Goal: Task Accomplishment & Management: Use online tool/utility

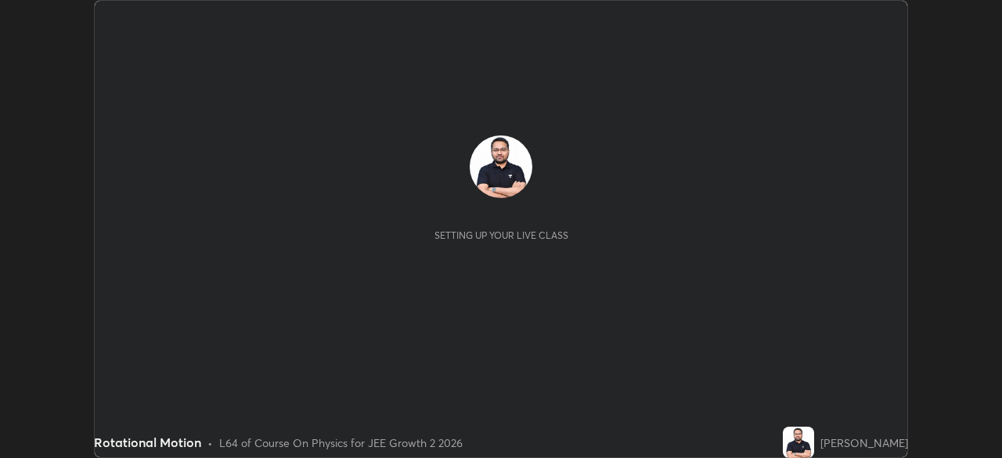
scroll to position [458, 1001]
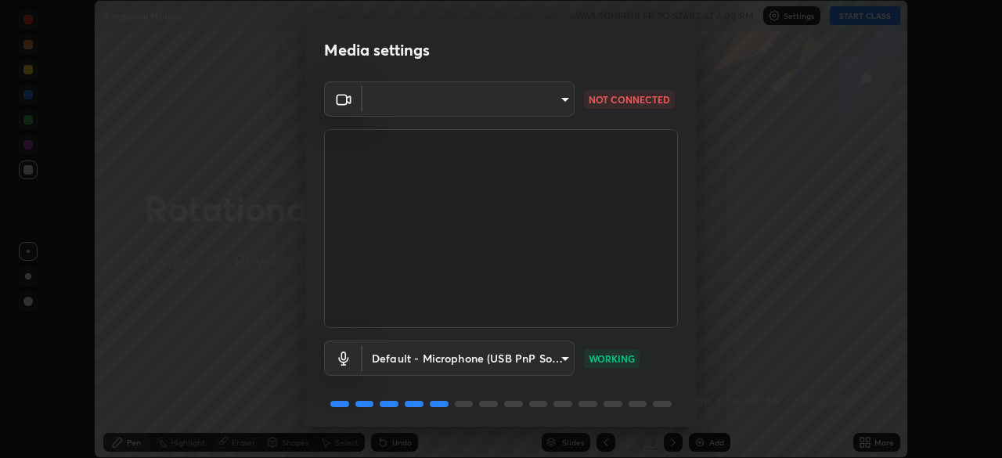
click at [563, 108] on body "Erase all Rotational Motion WAS SCHEDULED TO START AT 6:00 PM Settings START CL…" at bounding box center [501, 229] width 1002 height 458
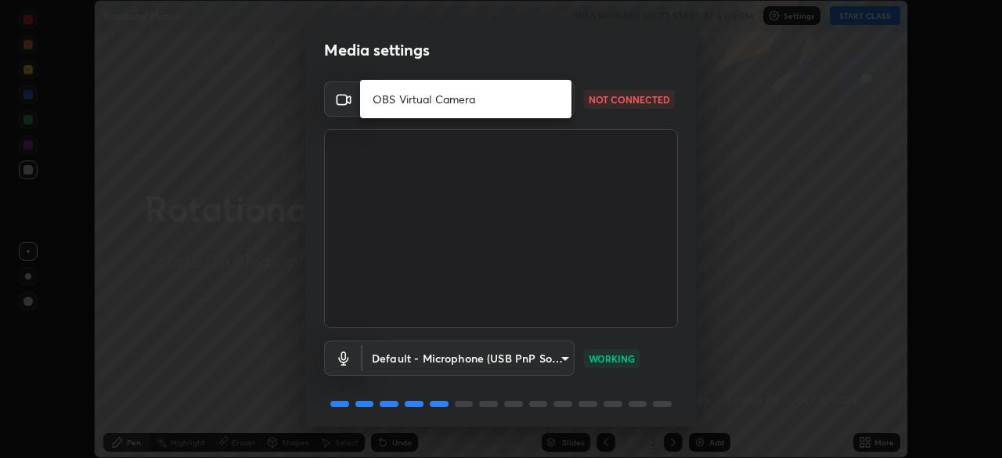
click at [536, 102] on li "OBS Virtual Camera" at bounding box center [465, 99] width 211 height 26
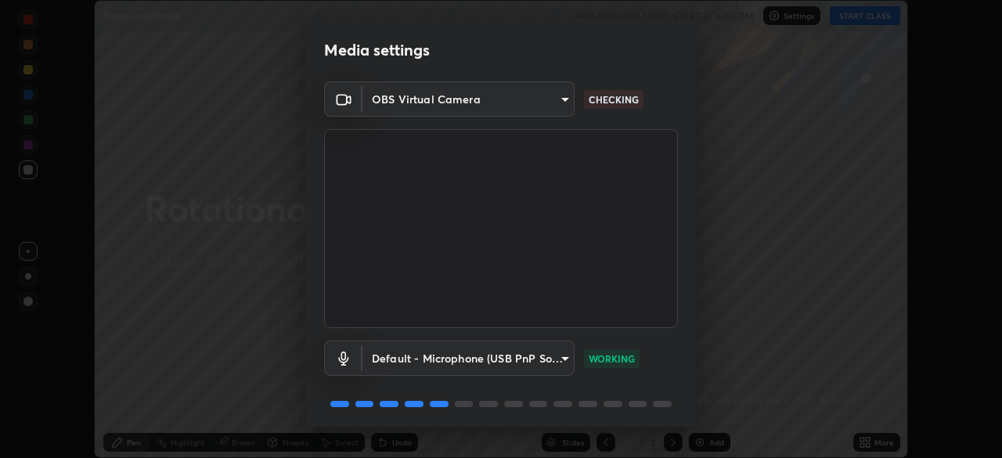
click at [564, 103] on body "Erase all Rotational Motion WAS SCHEDULED TO START AT 6:00 PM Settings START CL…" at bounding box center [501, 229] width 1002 height 458
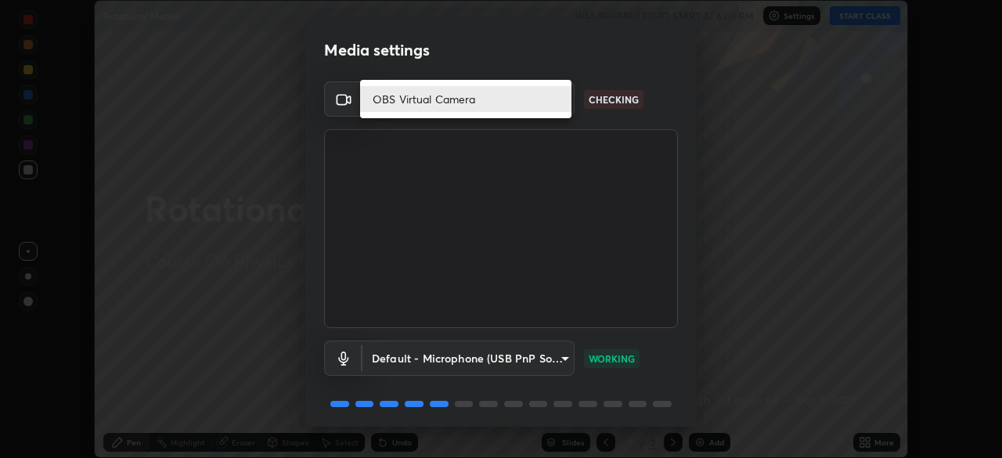
click at [559, 106] on li "OBS Virtual Camera" at bounding box center [465, 99] width 211 height 26
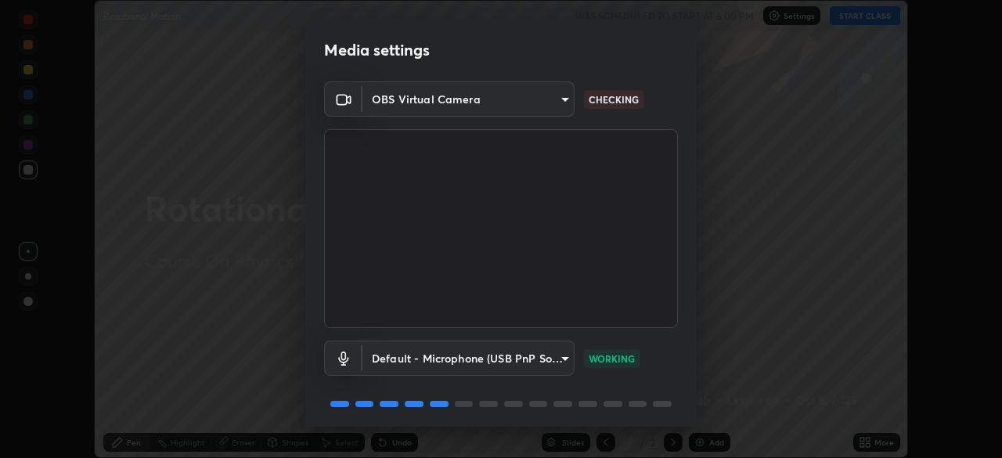
click at [559, 101] on body "Erase all Rotational Motion WAS SCHEDULED TO START AT 6:00 PM Settings START CL…" at bounding box center [501, 229] width 1002 height 458
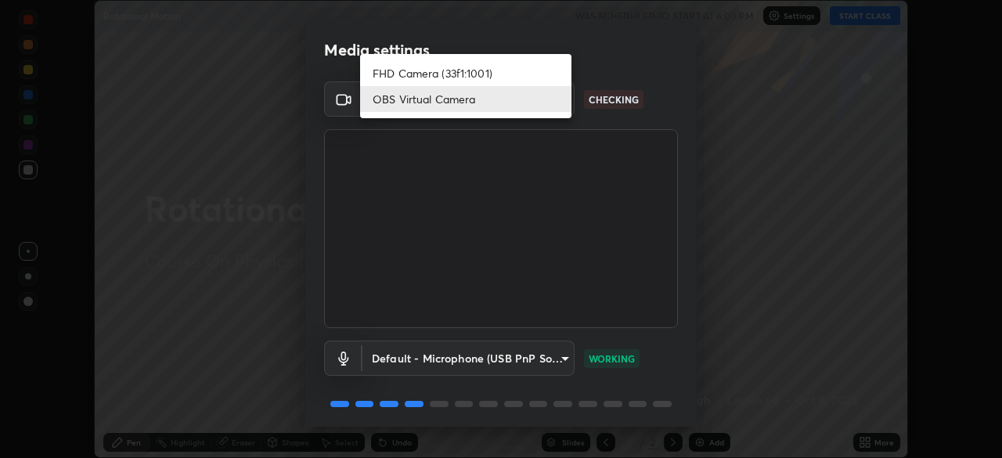
click at [536, 74] on li "FHD Camera (33f1:1001)" at bounding box center [465, 73] width 211 height 26
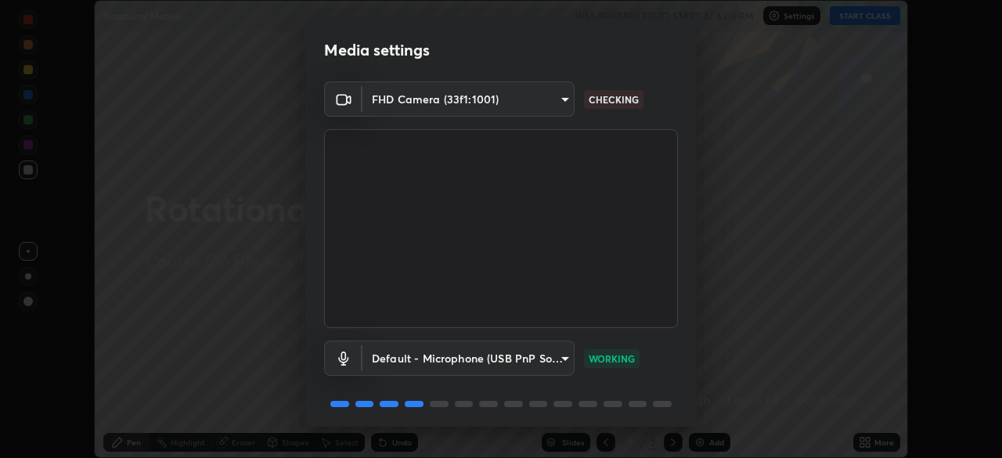
type input "192ca90c523cfdd937e4a0725d4108824b1e1e1832b9bb322643ae2a7bf66a5a"
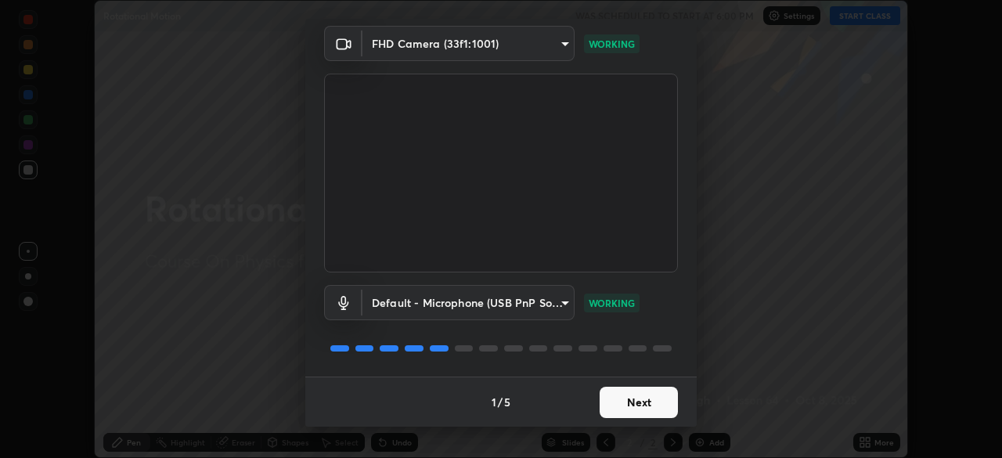
click at [653, 398] on button "Next" at bounding box center [638, 402] width 78 height 31
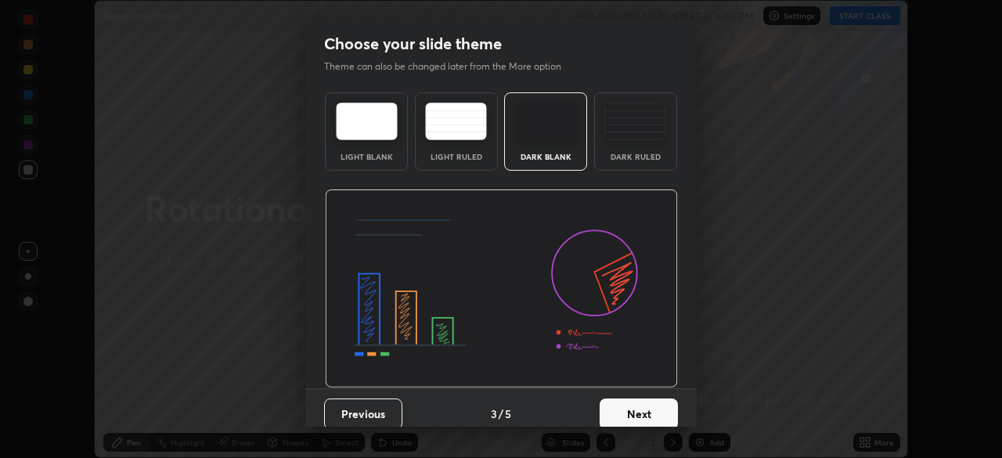
click at [650, 404] on button "Next" at bounding box center [638, 413] width 78 height 31
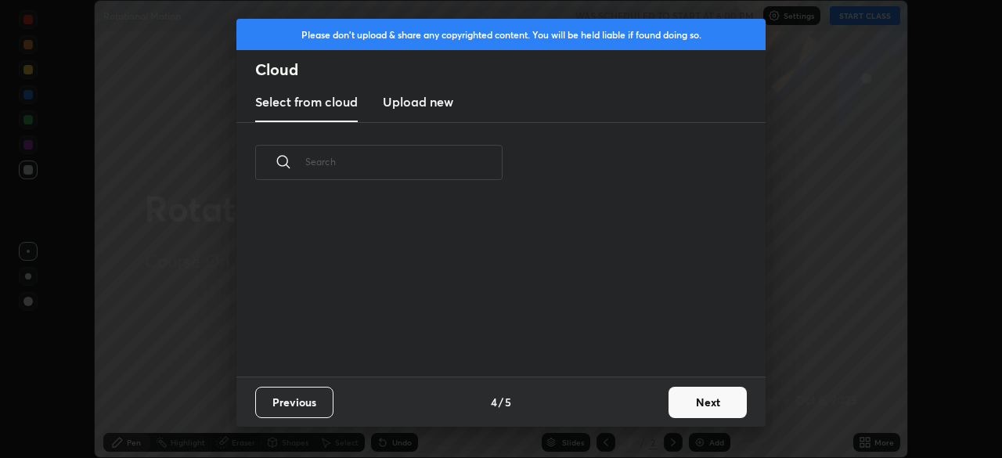
click at [649, 404] on div "Previous 4 / 5 Next" at bounding box center [500, 401] width 529 height 50
click at [652, 410] on div "Previous 4 / 5 Next" at bounding box center [500, 401] width 529 height 50
click at [685, 404] on button "Next" at bounding box center [707, 402] width 78 height 31
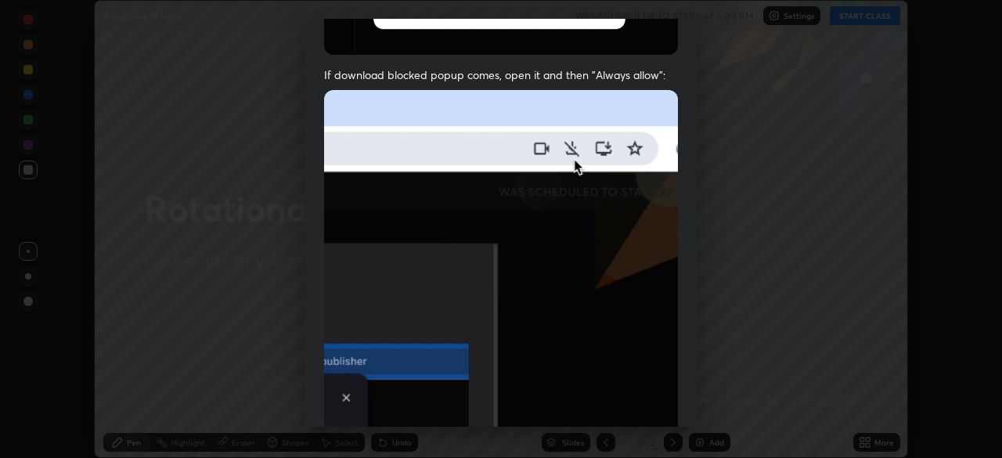
scroll to position [375, 0]
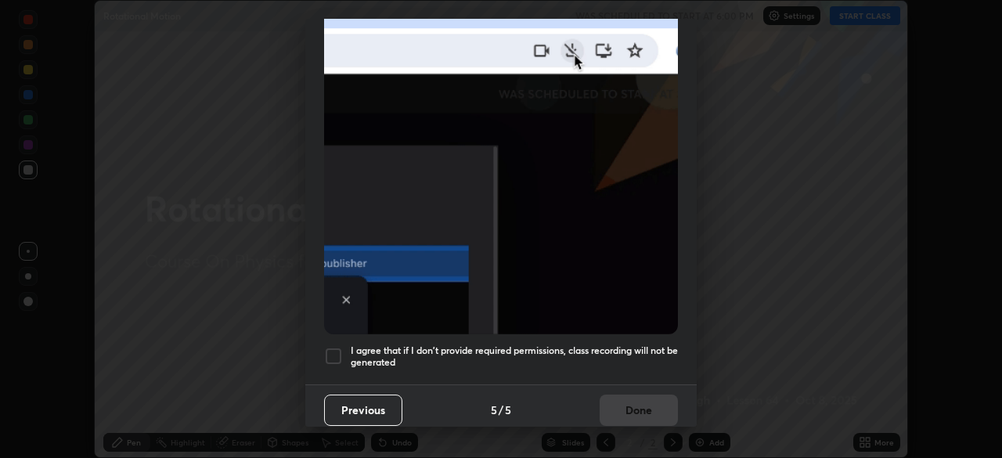
click at [638, 350] on h5 "I agree that if I don't provide required permissions, class recording will not …" at bounding box center [514, 356] width 327 height 24
click at [639, 406] on button "Done" at bounding box center [638, 409] width 78 height 31
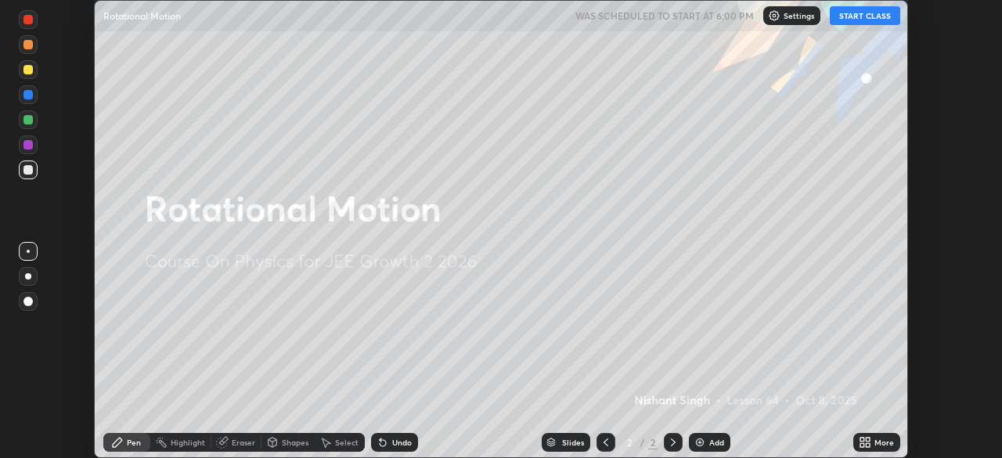
click at [858, 15] on button "START CLASS" at bounding box center [864, 15] width 70 height 19
click at [868, 441] on icon at bounding box center [864, 442] width 13 height 13
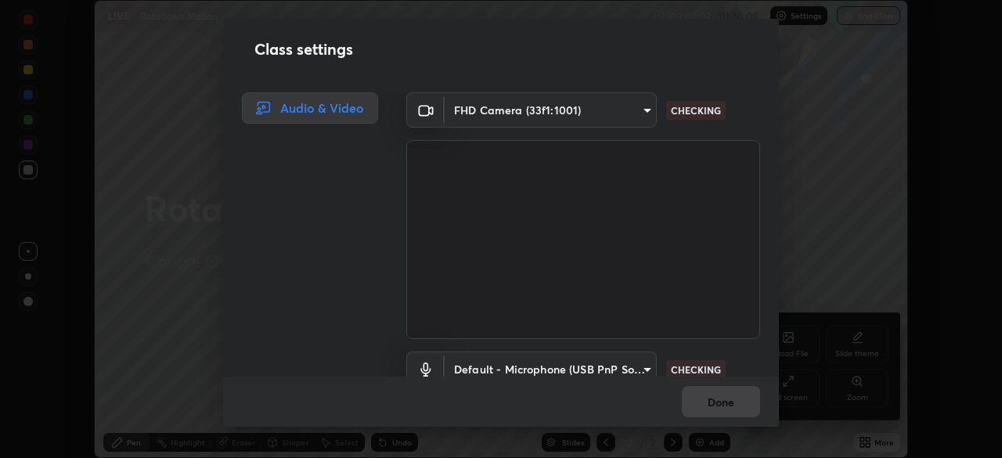
scroll to position [11, 0]
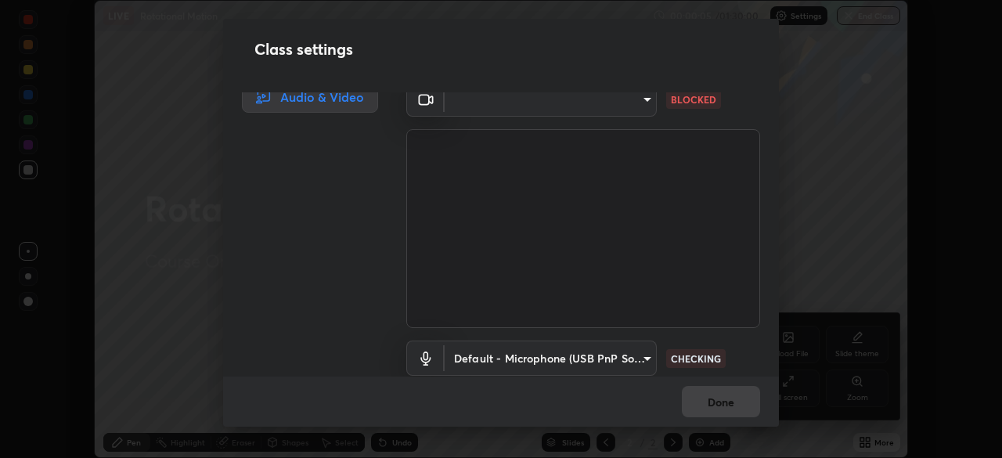
click at [645, 106] on body "Erase all LIVE Rotational Motion 00:00:05 / 01:30:00 Settings End Class Setting…" at bounding box center [501, 229] width 1002 height 458
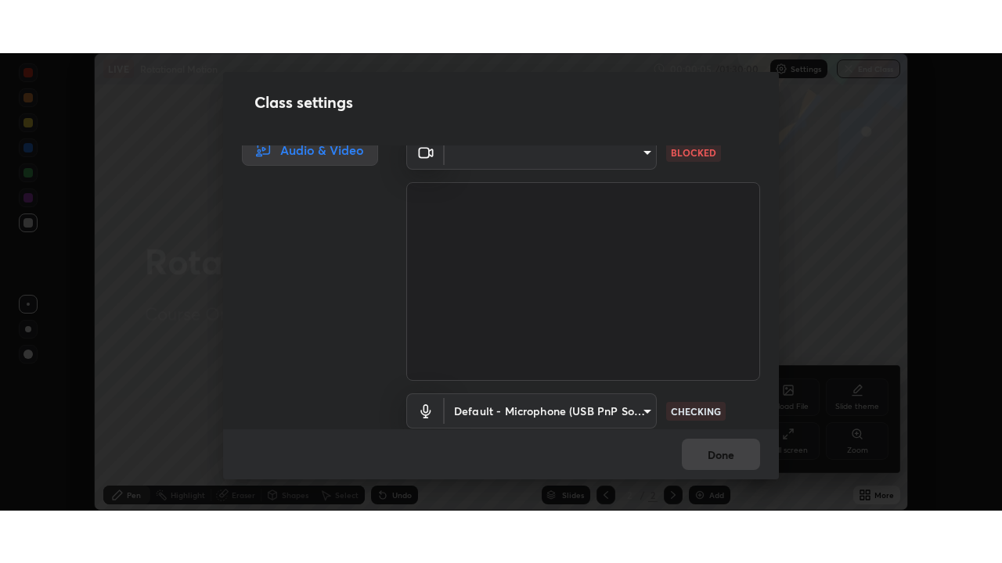
scroll to position [1, 0]
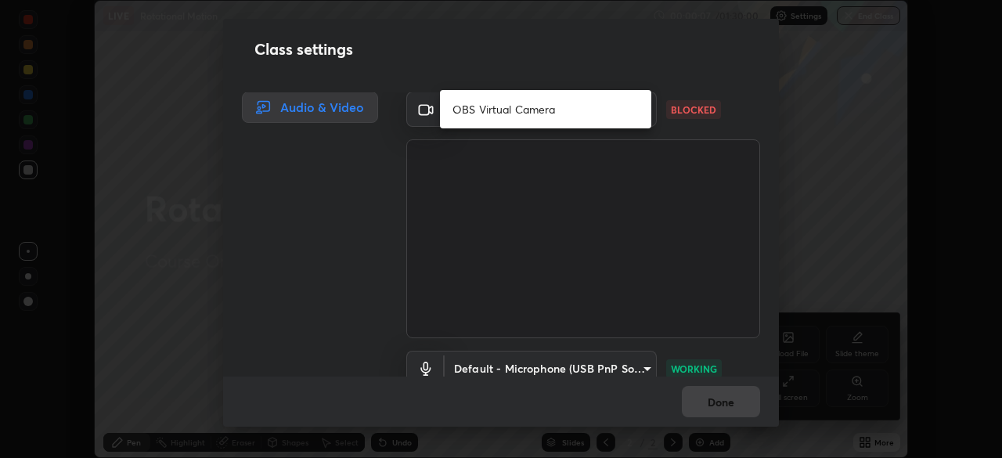
click at [629, 109] on li "OBS Virtual Camera" at bounding box center [545, 109] width 211 height 26
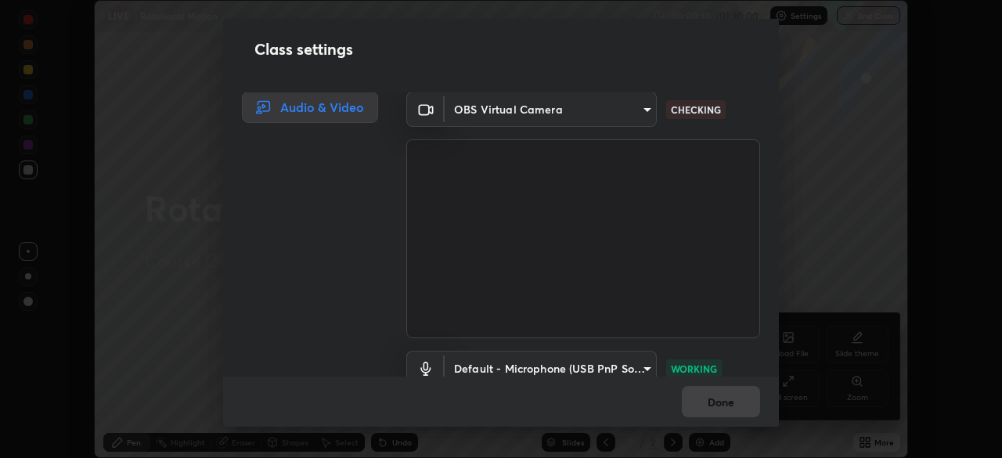
click at [637, 112] on body "Erase all LIVE Rotational Motion 00:00:10 / 01:30:00 Settings End Class Setting…" at bounding box center [501, 229] width 1002 height 458
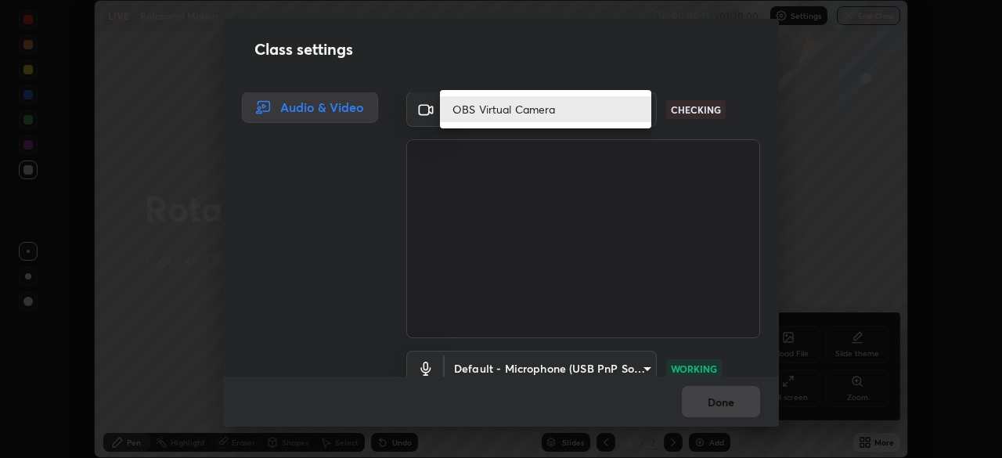
click at [635, 113] on li "OBS Virtual Camera" at bounding box center [545, 109] width 211 height 26
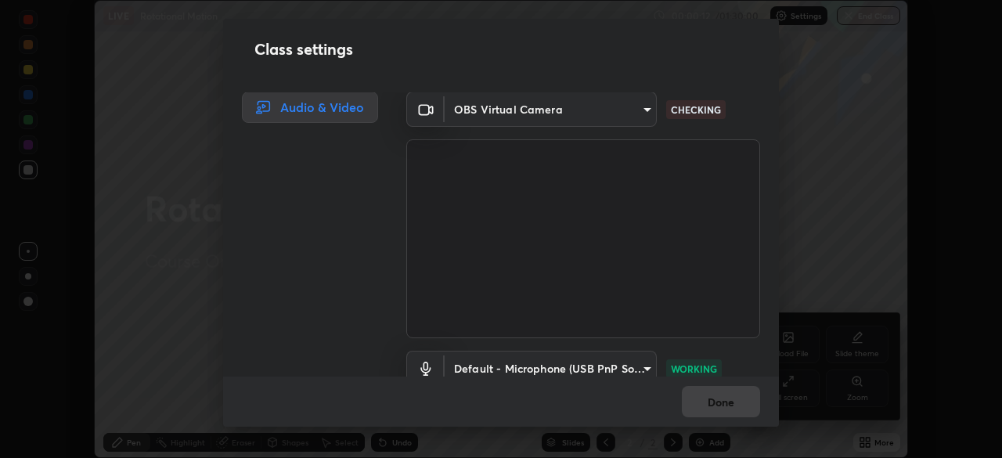
click at [630, 114] on body "Erase all LIVE Rotational Motion 00:00:12 / 01:30:00 Settings End Class Setting…" at bounding box center [501, 229] width 1002 height 458
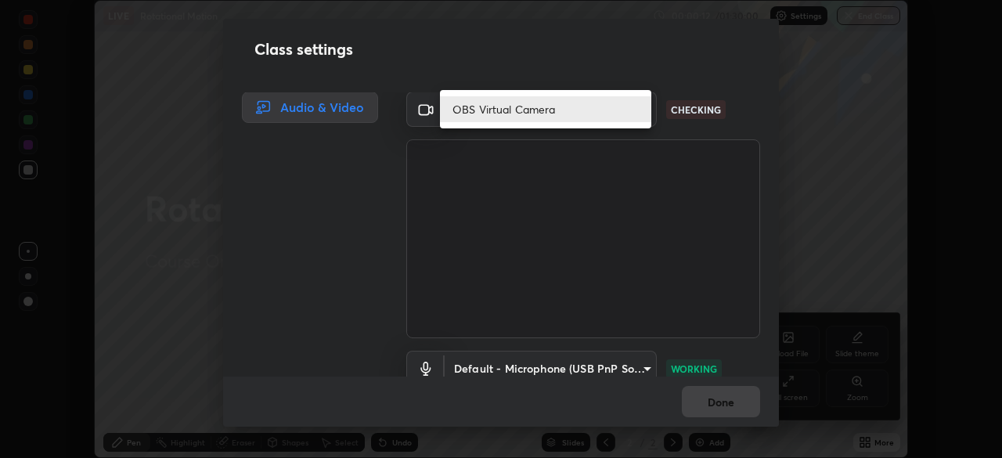
click at [631, 111] on li "OBS Virtual Camera" at bounding box center [545, 109] width 211 height 26
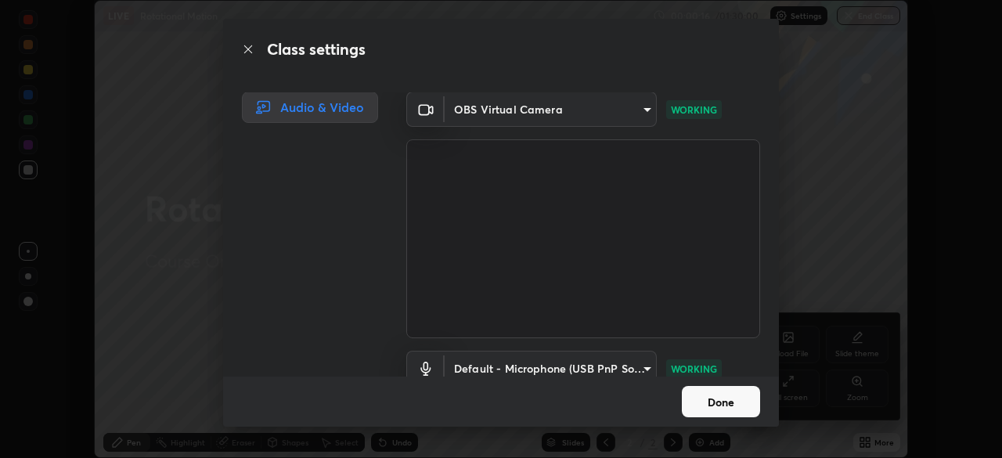
click at [638, 112] on body "Erase all LIVE Rotational Motion 00:00:16 / 01:30:00 Settings End Class Setting…" at bounding box center [501, 229] width 1002 height 458
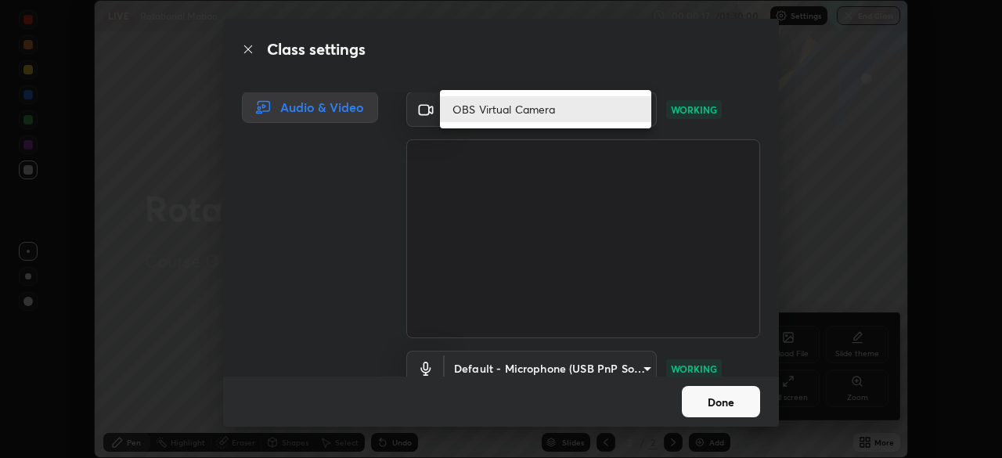
click at [635, 113] on li "OBS Virtual Camera" at bounding box center [545, 109] width 211 height 26
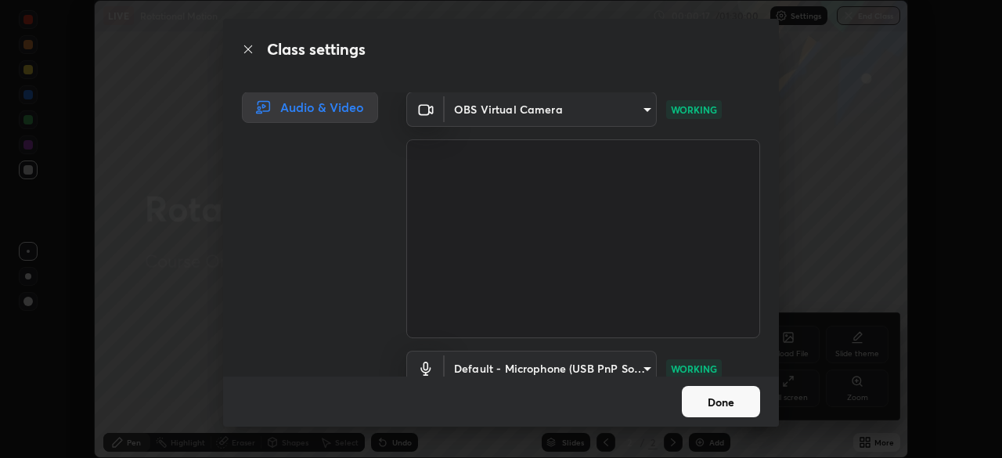
click at [633, 112] on body "Erase all LIVE Rotational Motion 00:00:17 / 01:30:00 Settings End Class Setting…" at bounding box center [501, 229] width 1002 height 458
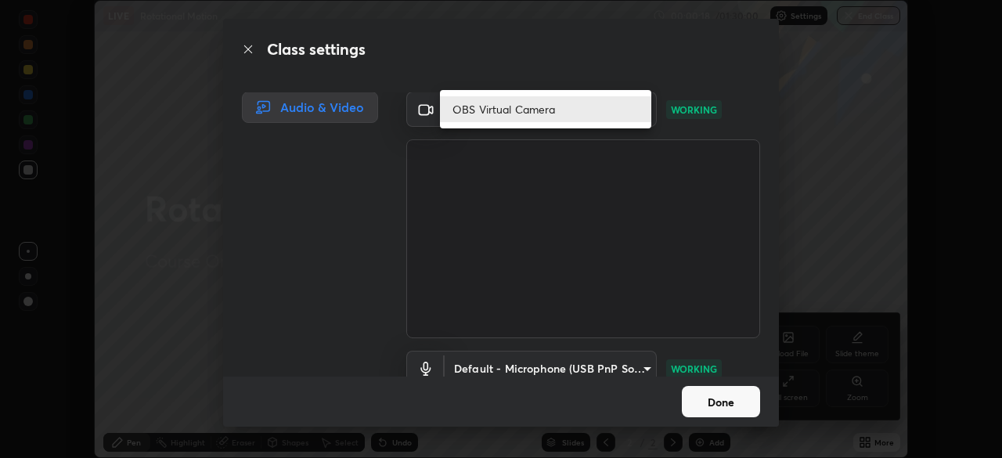
click at [631, 113] on li "OBS Virtual Camera" at bounding box center [545, 109] width 211 height 26
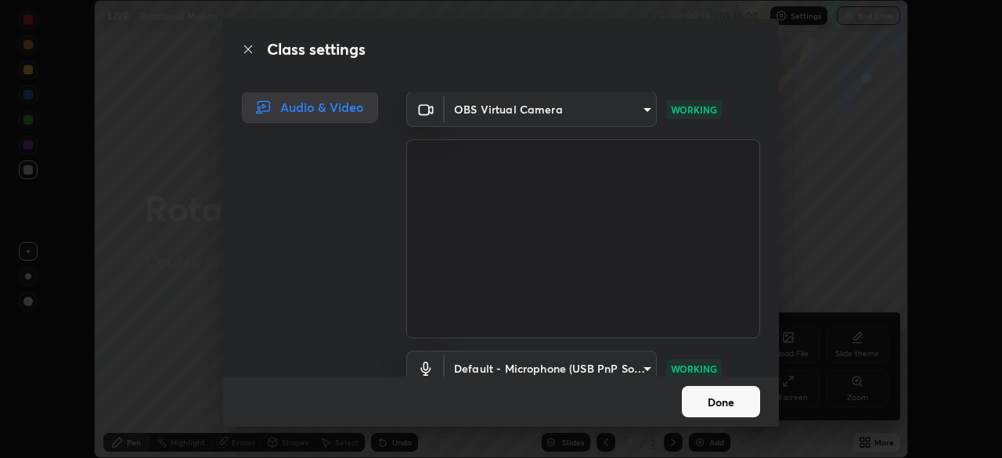
click at [627, 110] on body "Erase all LIVE Rotational Motion 00:00:18 / 01:30:00 Settings End Class Setting…" at bounding box center [501, 229] width 1002 height 458
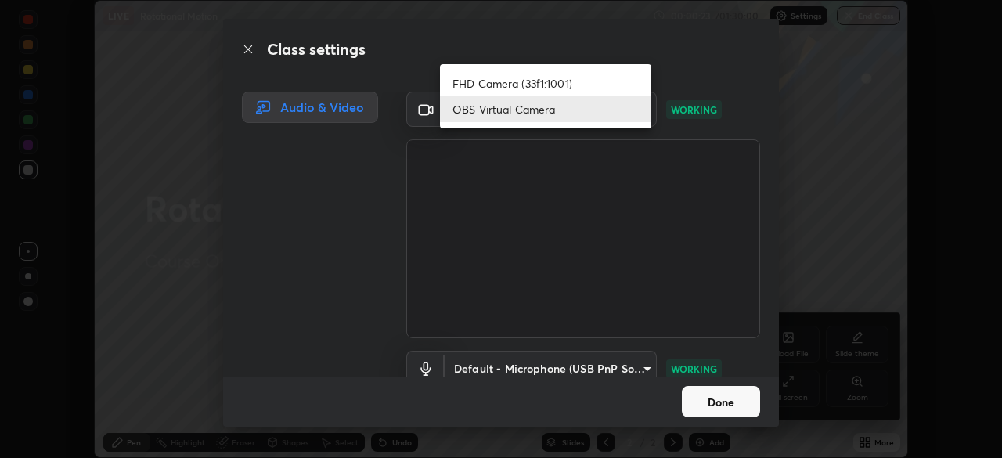
click at [578, 82] on li "FHD Camera (33f1:1001)" at bounding box center [545, 83] width 211 height 26
type input "192ca90c523cfdd937e4a0725d4108824b1e1e1832b9bb322643ae2a7bf66a5a"
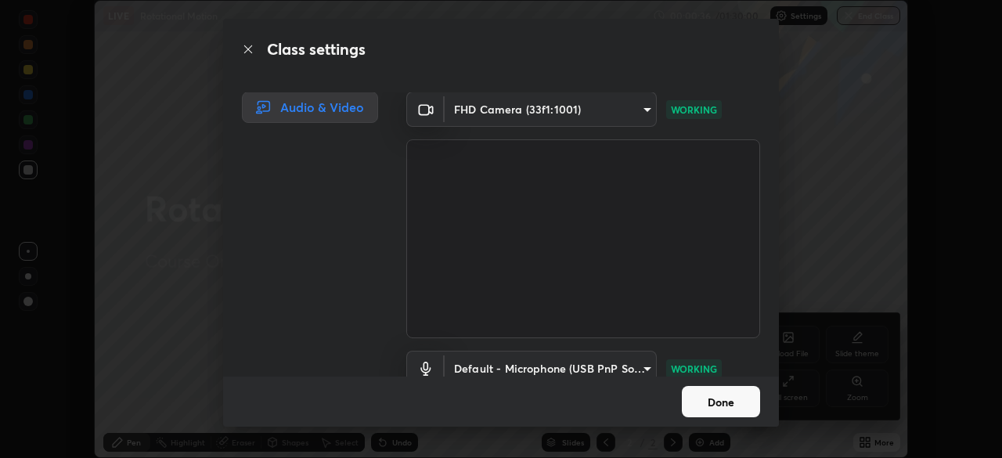
click at [742, 401] on button "Done" at bounding box center [721, 401] width 78 height 31
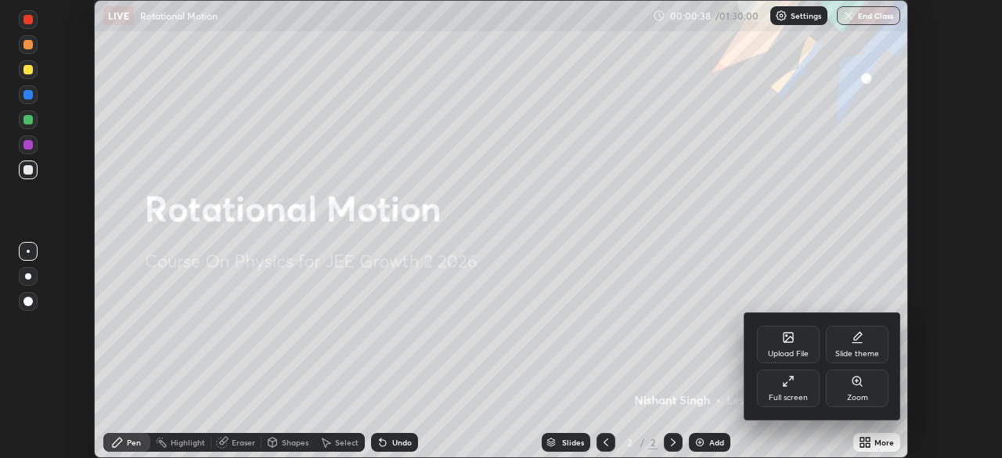
click at [808, 387] on div "Full screen" at bounding box center [788, 388] width 63 height 38
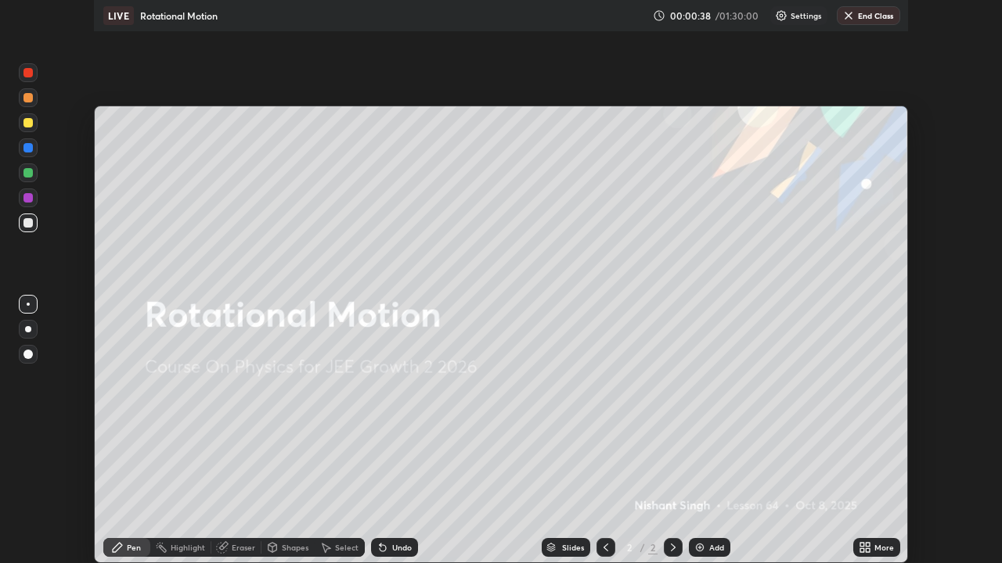
scroll to position [563, 1002]
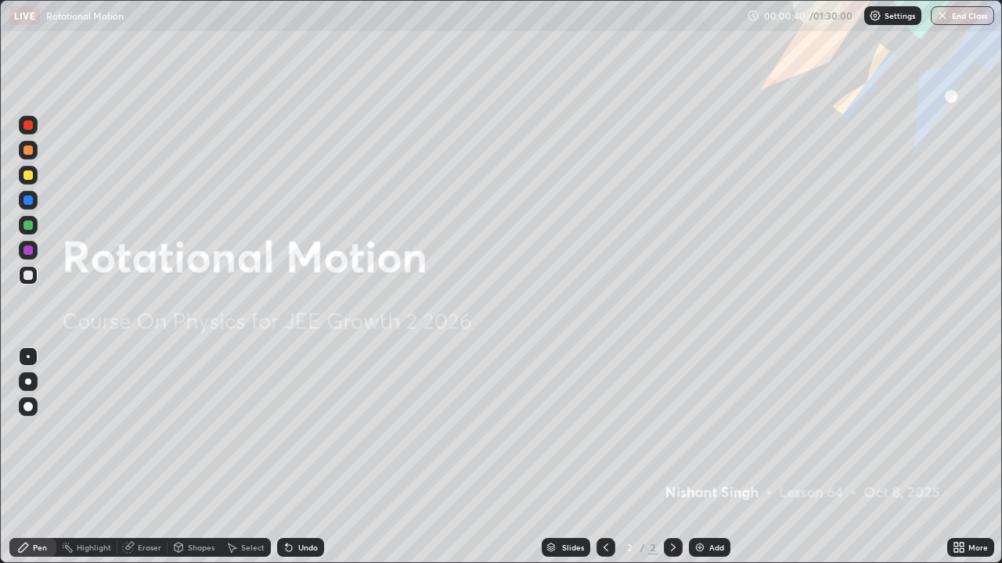
click at [714, 457] on div "Add" at bounding box center [716, 548] width 15 height 8
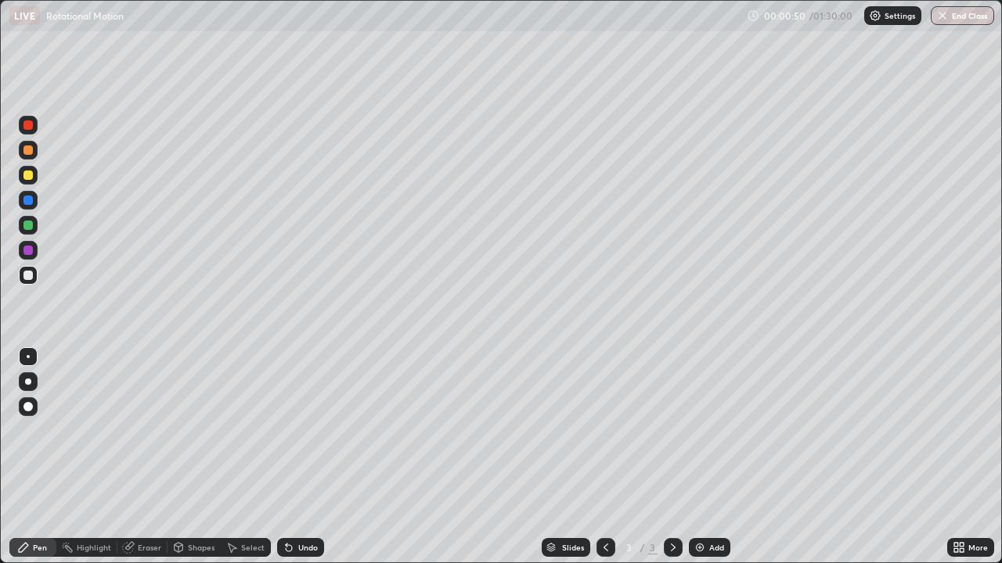
click at [205, 457] on div "Shapes" at bounding box center [201, 548] width 27 height 8
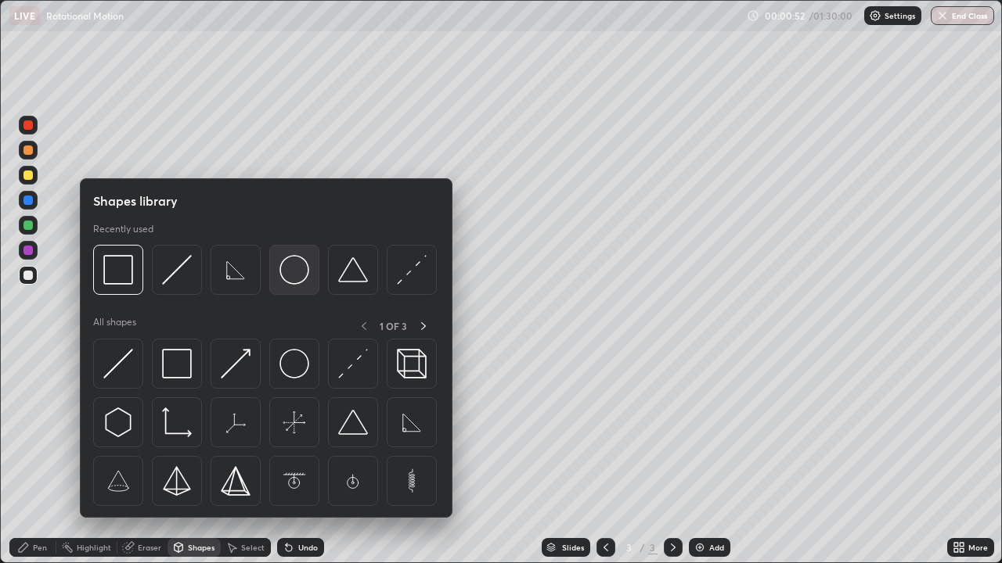
click at [293, 276] on img at bounding box center [294, 270] width 30 height 30
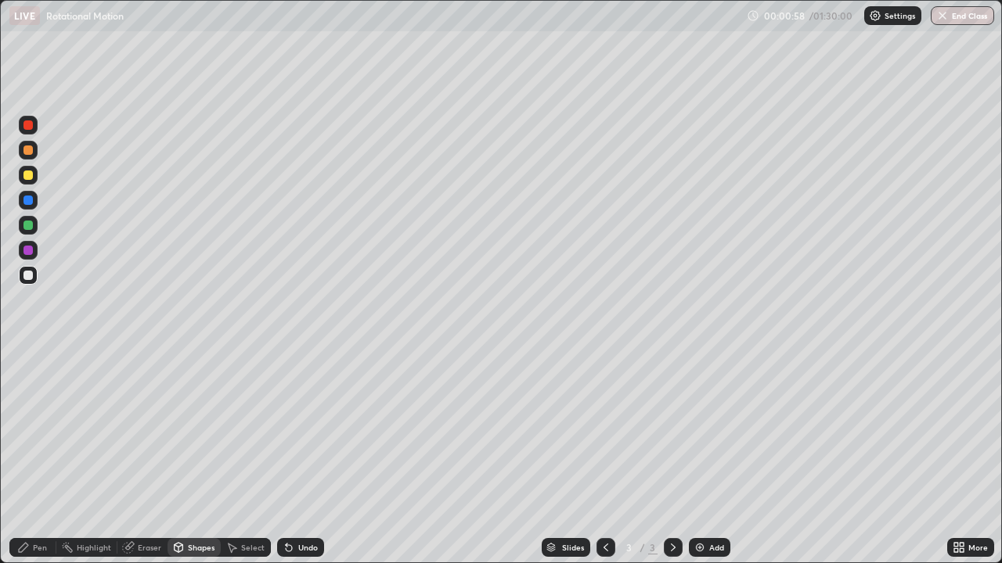
click at [196, 457] on div "Shapes" at bounding box center [201, 548] width 27 height 8
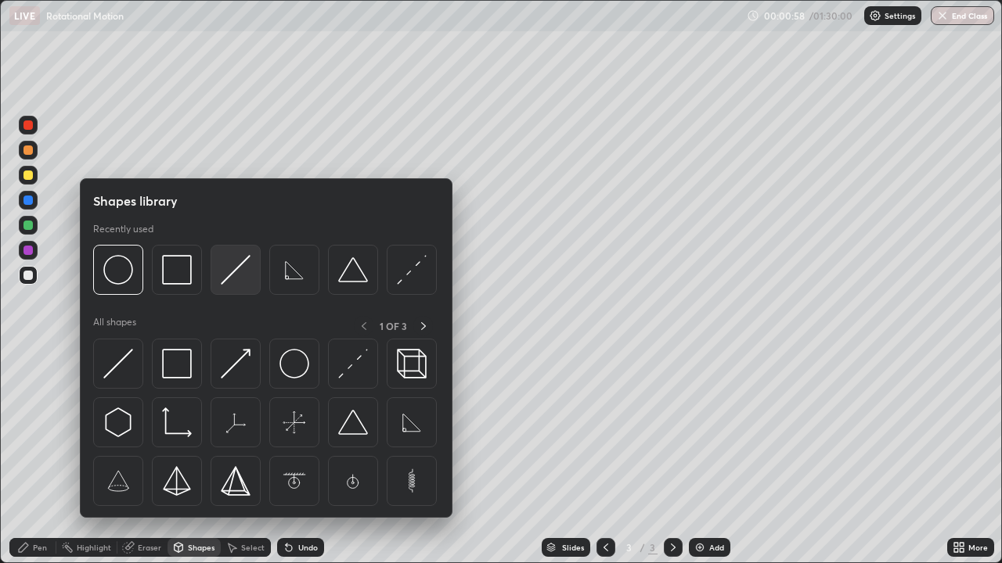
click at [228, 279] on img at bounding box center [236, 270] width 30 height 30
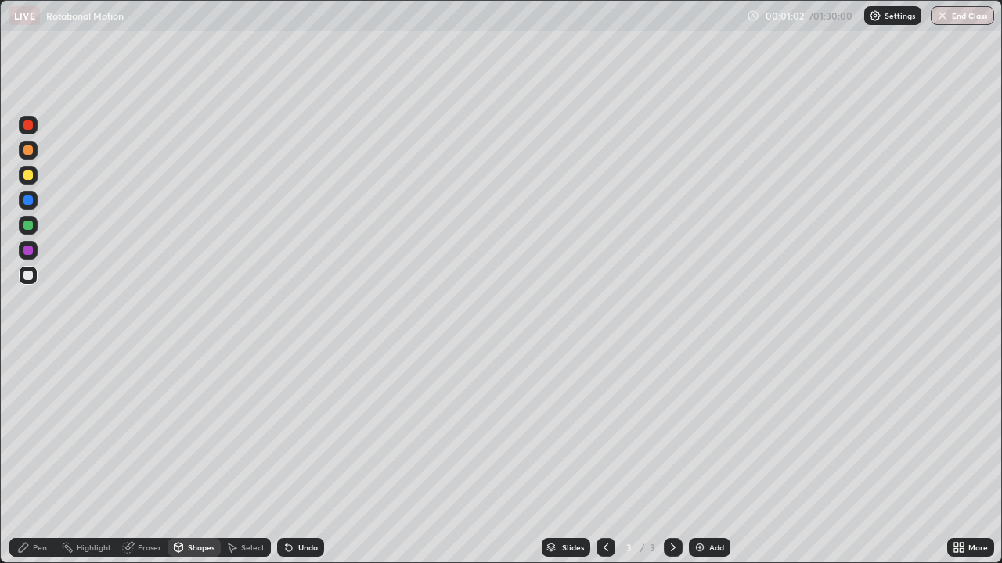
click at [304, 457] on div "Undo" at bounding box center [300, 547] width 47 height 19
click at [30, 177] on div at bounding box center [27, 175] width 9 height 9
click at [34, 457] on div "Pen" at bounding box center [40, 548] width 14 height 8
click at [27, 276] on div at bounding box center [27, 275] width 9 height 9
click at [28, 128] on div at bounding box center [27, 124] width 9 height 9
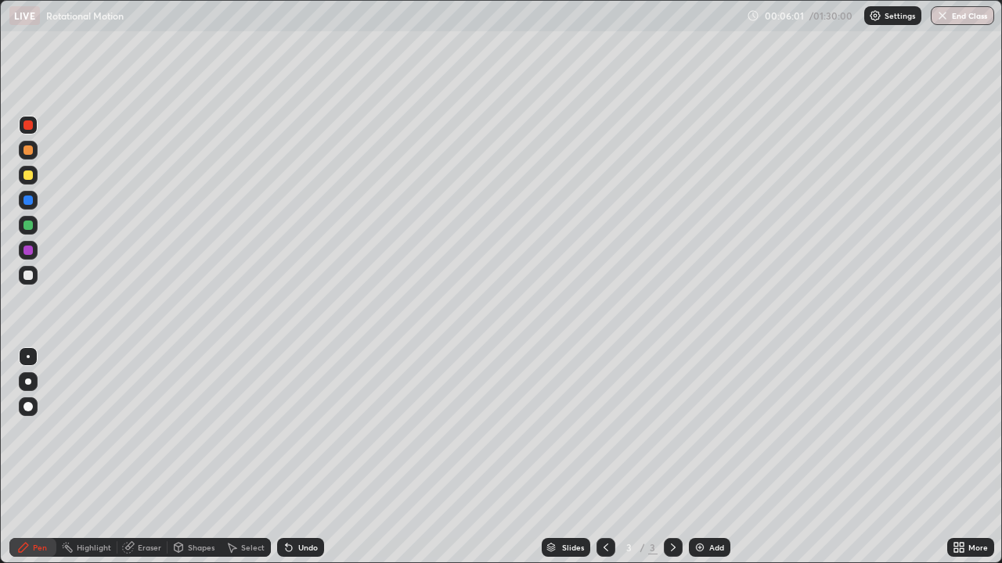
click at [27, 154] on div at bounding box center [27, 150] width 9 height 9
click at [26, 181] on div at bounding box center [28, 175] width 19 height 19
click at [29, 151] on div at bounding box center [27, 150] width 9 height 9
click at [31, 124] on div at bounding box center [27, 124] width 9 height 9
click at [31, 201] on div at bounding box center [27, 200] width 9 height 9
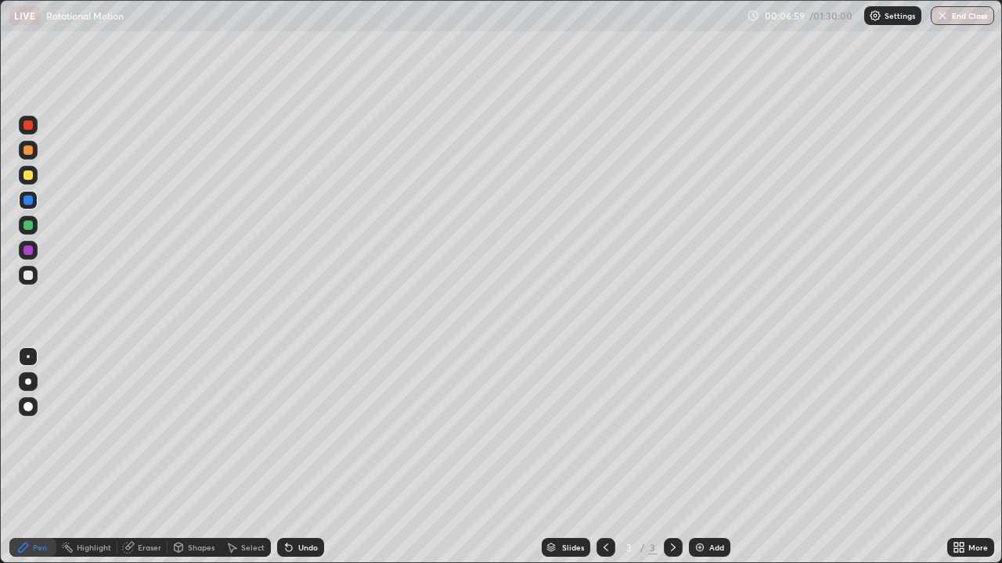
click at [25, 276] on div at bounding box center [27, 275] width 9 height 9
click at [29, 178] on div at bounding box center [27, 175] width 9 height 9
click at [30, 279] on div at bounding box center [27, 275] width 9 height 9
click at [29, 201] on div at bounding box center [27, 200] width 9 height 9
click at [30, 279] on div at bounding box center [27, 275] width 9 height 9
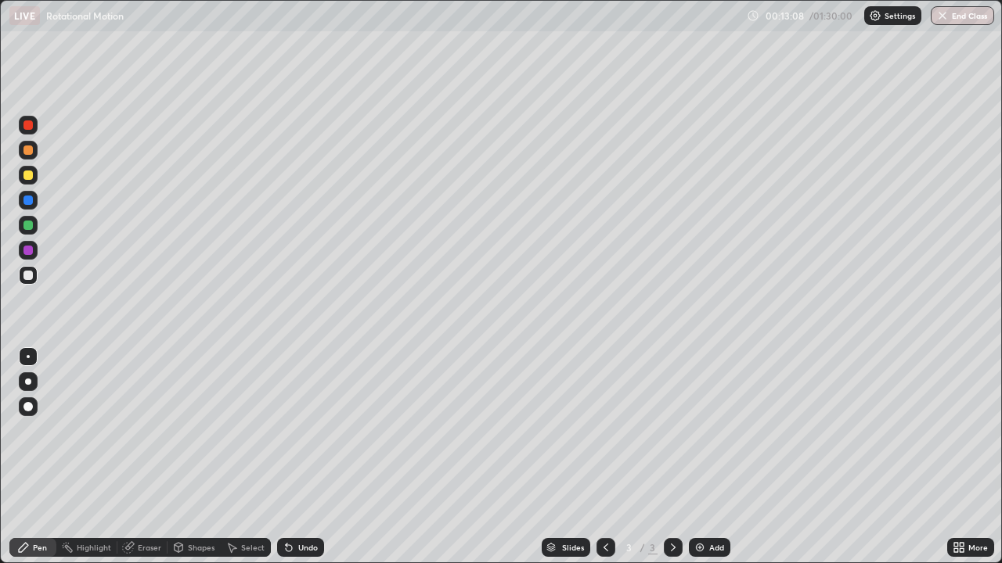
click at [29, 276] on div at bounding box center [27, 275] width 9 height 9
click at [673, 457] on icon at bounding box center [673, 547] width 13 height 13
click at [703, 457] on img at bounding box center [699, 547] width 13 height 13
click at [207, 457] on div "Shapes" at bounding box center [201, 548] width 27 height 8
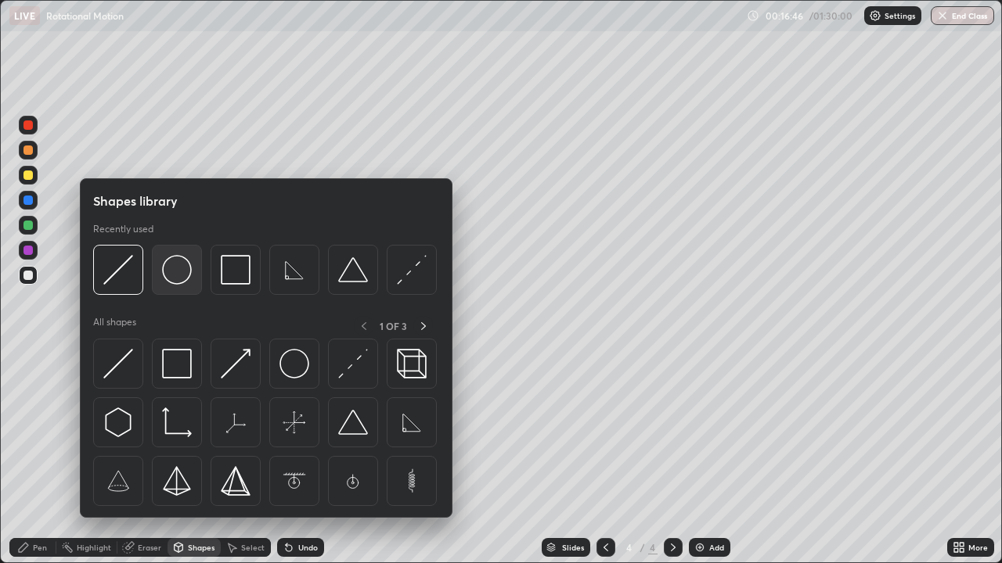
click at [179, 281] on img at bounding box center [177, 270] width 30 height 30
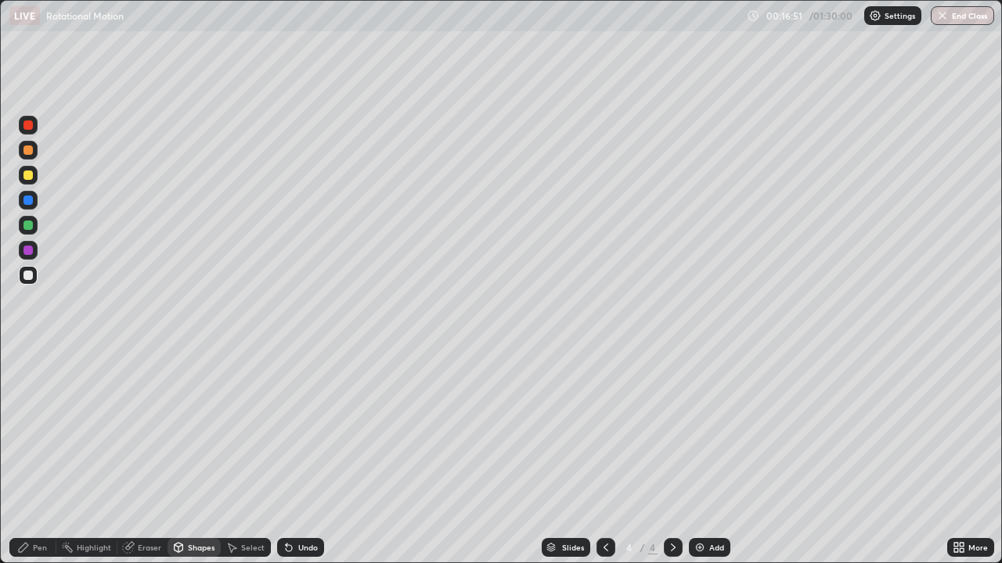
click at [191, 457] on div "Shapes" at bounding box center [201, 548] width 27 height 8
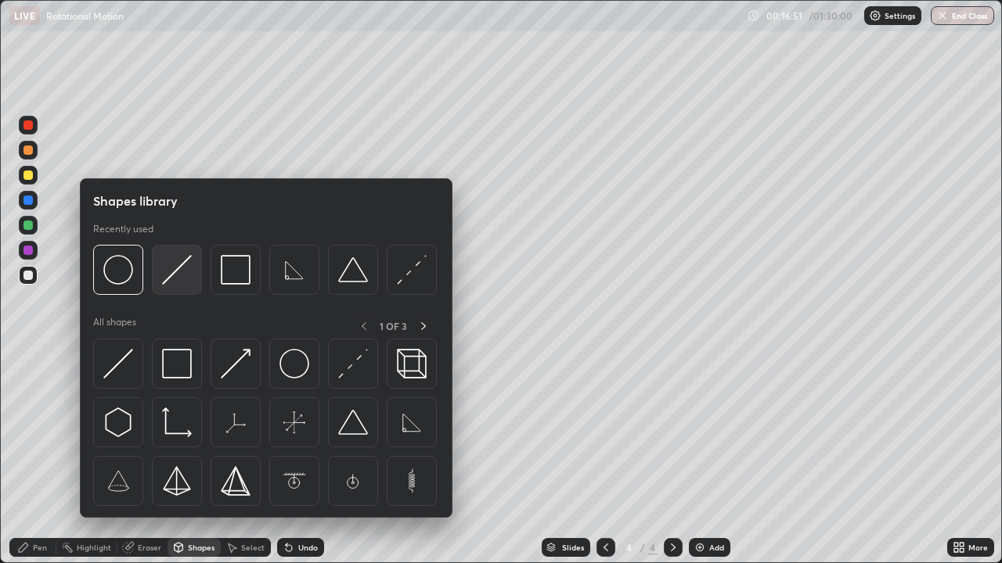
click at [178, 282] on img at bounding box center [177, 270] width 30 height 30
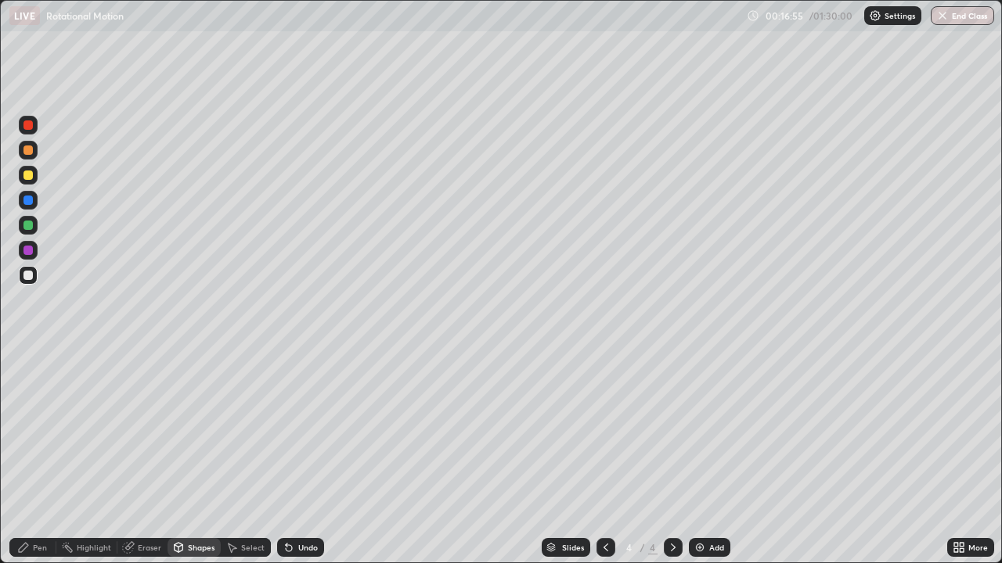
click at [27, 203] on div at bounding box center [27, 200] width 9 height 9
click at [38, 457] on div "Pen" at bounding box center [40, 548] width 14 height 8
click at [29, 178] on div at bounding box center [27, 175] width 9 height 9
click at [28, 278] on div at bounding box center [27, 275] width 9 height 9
click at [31, 202] on div at bounding box center [27, 200] width 9 height 9
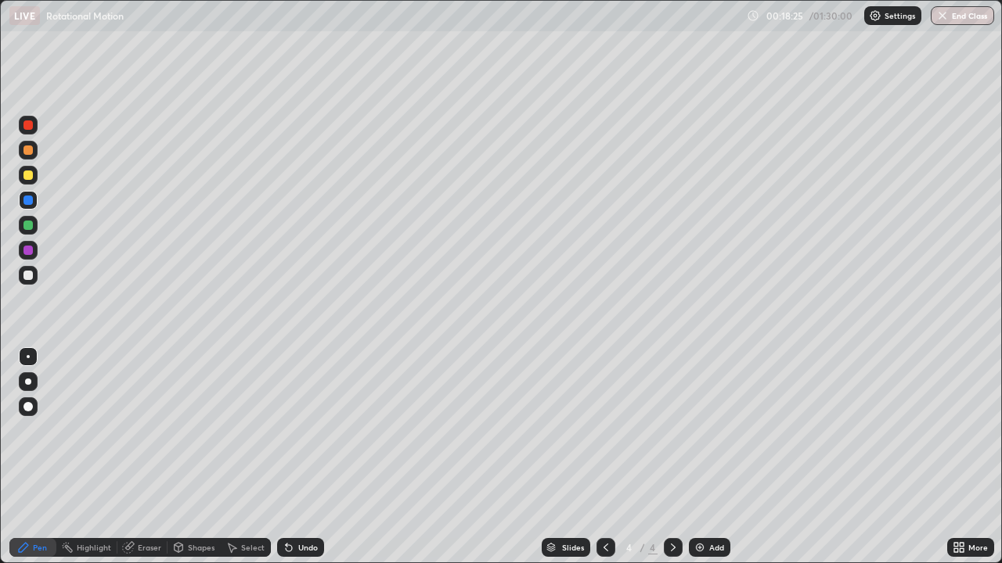
click at [297, 457] on div "Undo" at bounding box center [300, 547] width 47 height 19
click at [671, 457] on icon at bounding box center [673, 547] width 13 height 13
click at [714, 457] on div "Add" at bounding box center [716, 548] width 15 height 8
click at [203, 457] on div "Shapes" at bounding box center [201, 548] width 27 height 8
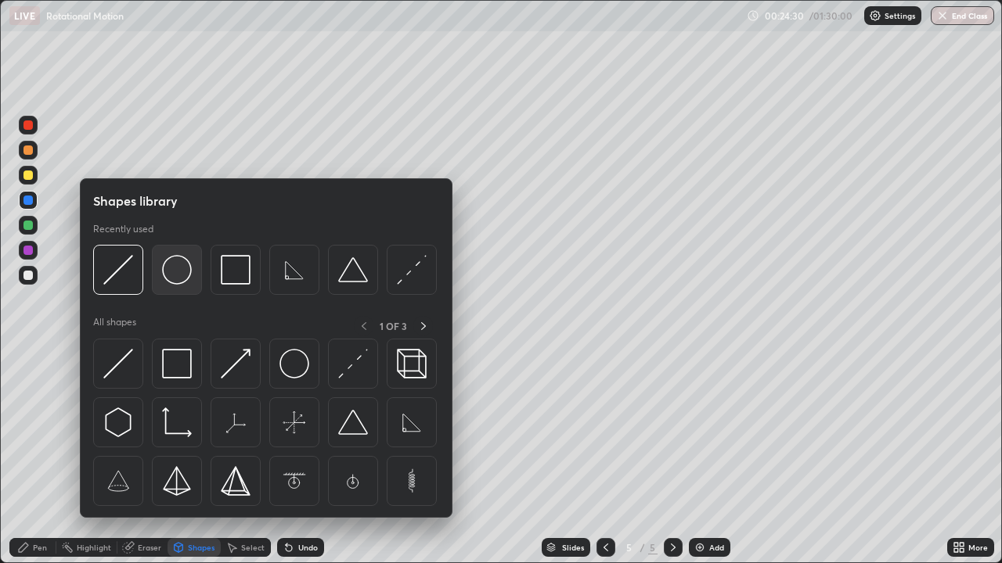
click at [173, 276] on img at bounding box center [177, 270] width 30 height 30
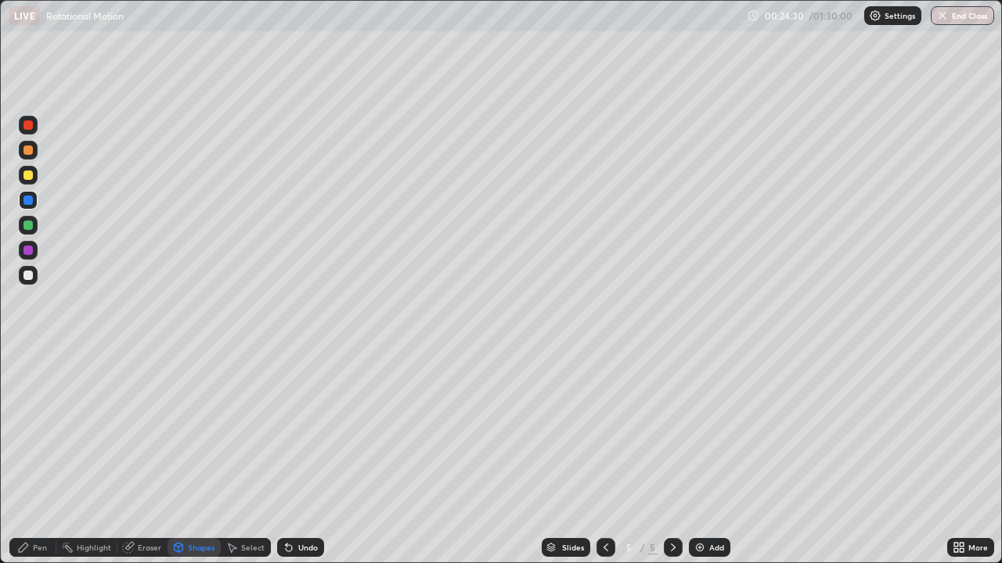
click at [29, 275] on div at bounding box center [27, 275] width 9 height 9
click at [194, 457] on div "Shapes" at bounding box center [201, 548] width 27 height 8
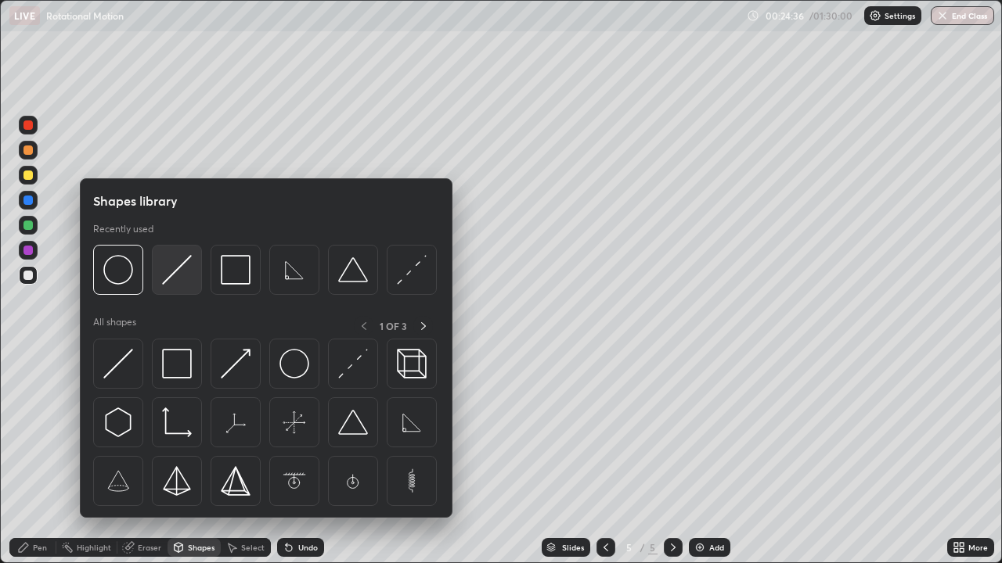
click at [174, 279] on img at bounding box center [177, 270] width 30 height 30
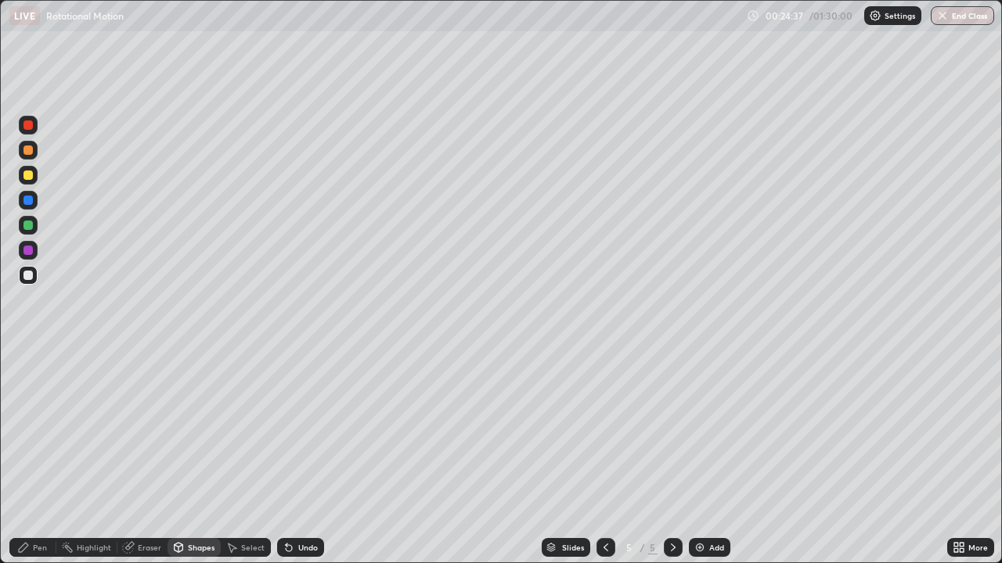
click at [27, 201] on div at bounding box center [27, 200] width 9 height 9
click at [304, 457] on div "Undo" at bounding box center [308, 548] width 20 height 8
click at [29, 153] on div at bounding box center [27, 150] width 9 height 9
click at [38, 457] on div "Pen" at bounding box center [40, 548] width 14 height 8
click at [31, 177] on div at bounding box center [27, 175] width 9 height 9
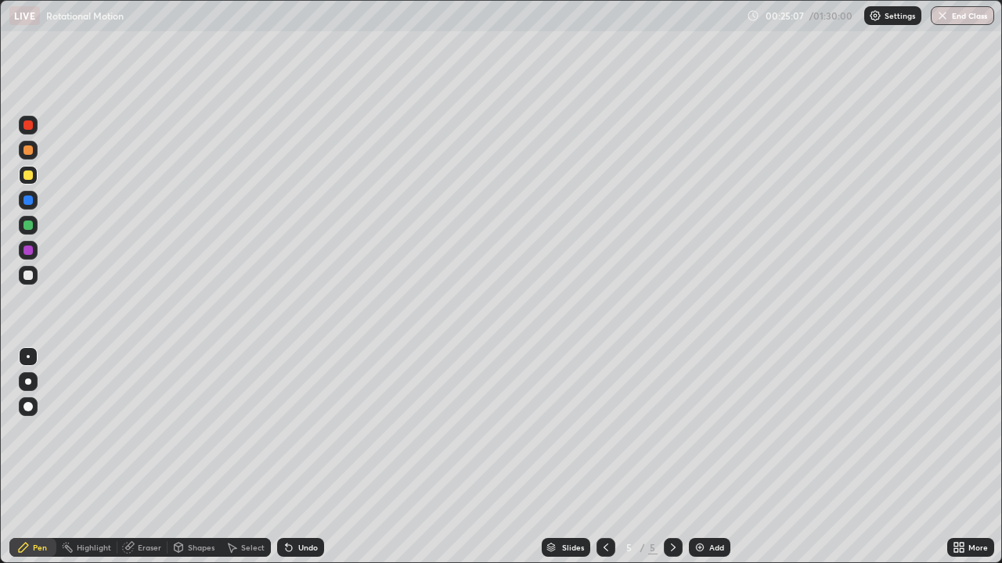
click at [26, 275] on div at bounding box center [27, 275] width 9 height 9
click at [34, 275] on div at bounding box center [28, 275] width 19 height 19
click at [29, 175] on div at bounding box center [27, 175] width 9 height 9
click at [28, 276] on div at bounding box center [27, 275] width 9 height 9
click at [32, 277] on div at bounding box center [27, 275] width 9 height 9
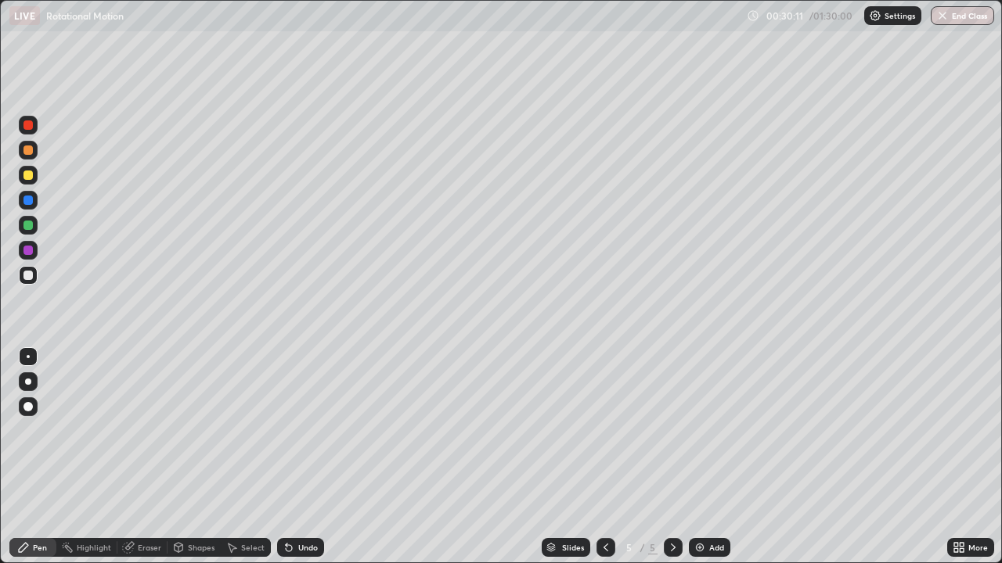
click at [671, 457] on icon at bounding box center [673, 547] width 13 height 13
click at [706, 457] on div "Add" at bounding box center [709, 547] width 41 height 19
click at [197, 457] on div "Shapes" at bounding box center [201, 548] width 27 height 8
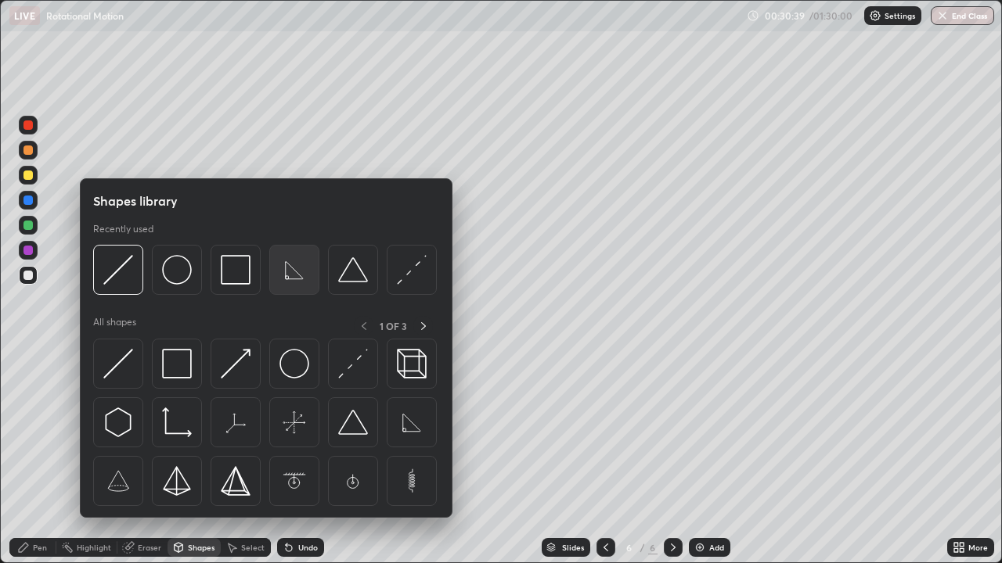
click at [293, 276] on img at bounding box center [294, 270] width 30 height 30
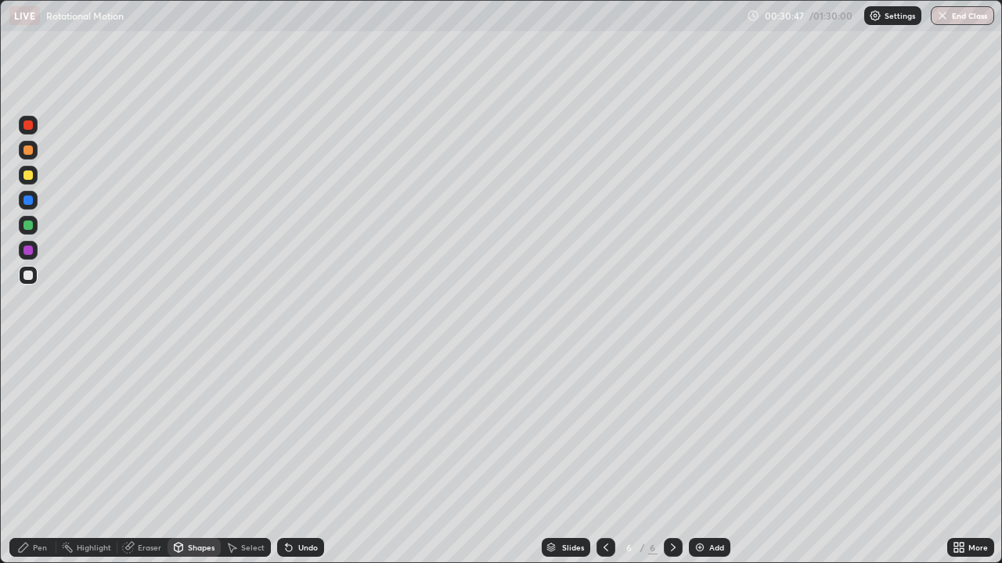
click at [192, 457] on div "Shapes" at bounding box center [193, 547] width 53 height 19
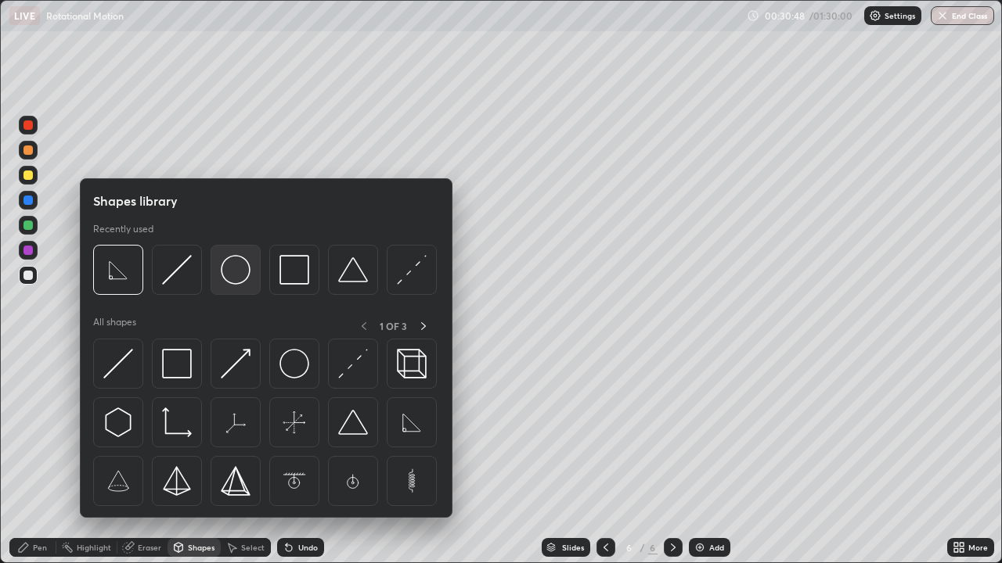
click at [239, 281] on img at bounding box center [236, 270] width 30 height 30
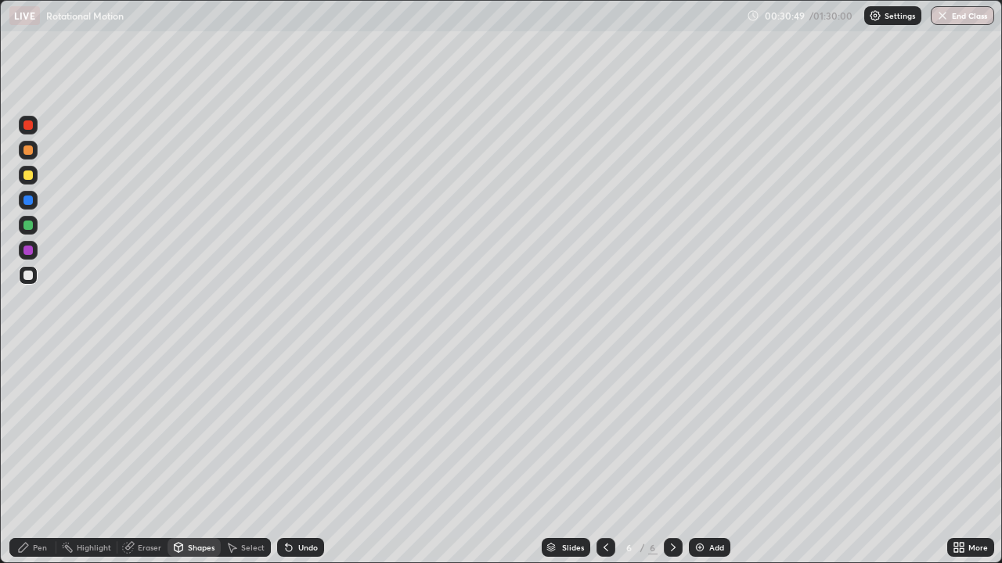
click at [31, 177] on div at bounding box center [27, 175] width 9 height 9
click at [297, 457] on div "Undo" at bounding box center [300, 547] width 47 height 19
click at [290, 457] on icon at bounding box center [289, 548] width 6 height 6
click at [293, 457] on div "Undo" at bounding box center [300, 547] width 47 height 19
click at [27, 276] on div at bounding box center [27, 275] width 9 height 9
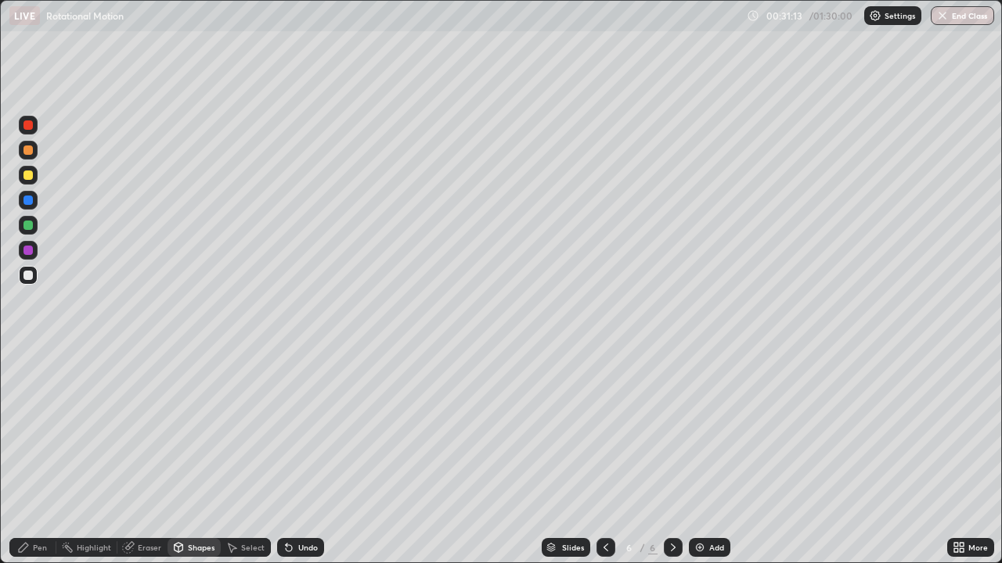
click at [37, 457] on div "Pen" at bounding box center [32, 547] width 47 height 19
click at [28, 150] on div at bounding box center [27, 150] width 9 height 9
click at [29, 275] on div at bounding box center [27, 275] width 9 height 9
click at [192, 457] on div "Shapes" at bounding box center [201, 548] width 27 height 8
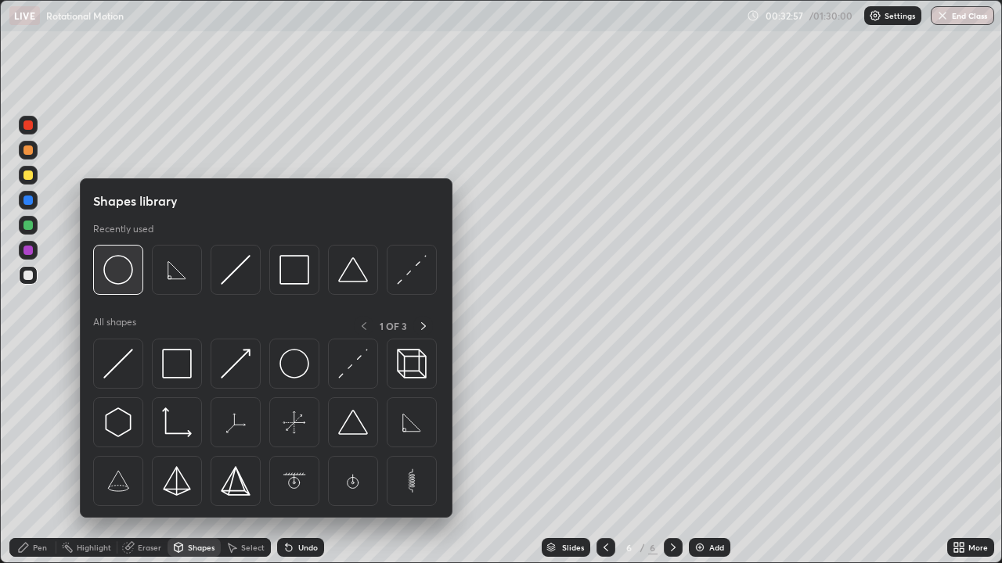
click at [115, 274] on img at bounding box center [118, 270] width 30 height 30
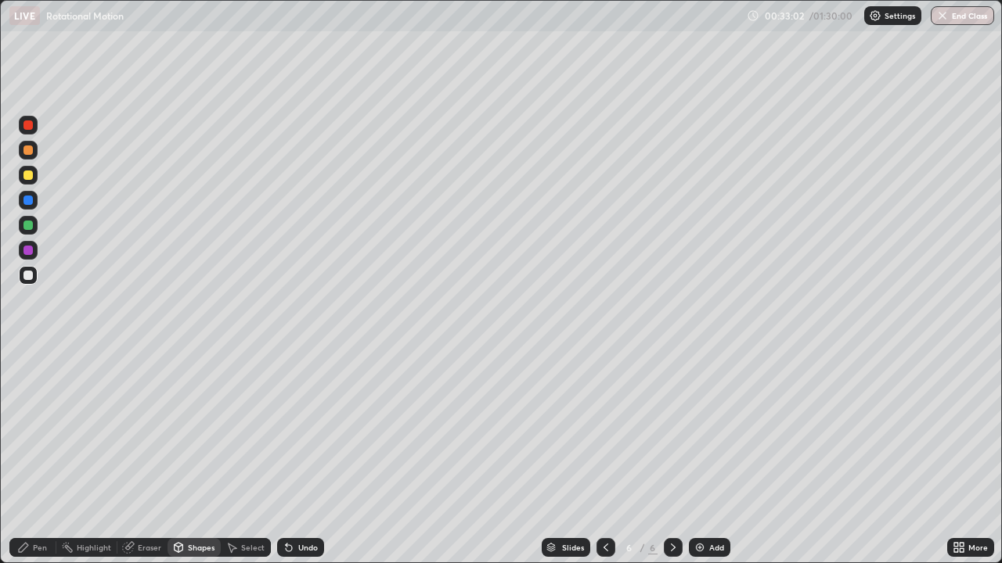
click at [203, 457] on div "Shapes" at bounding box center [201, 548] width 27 height 8
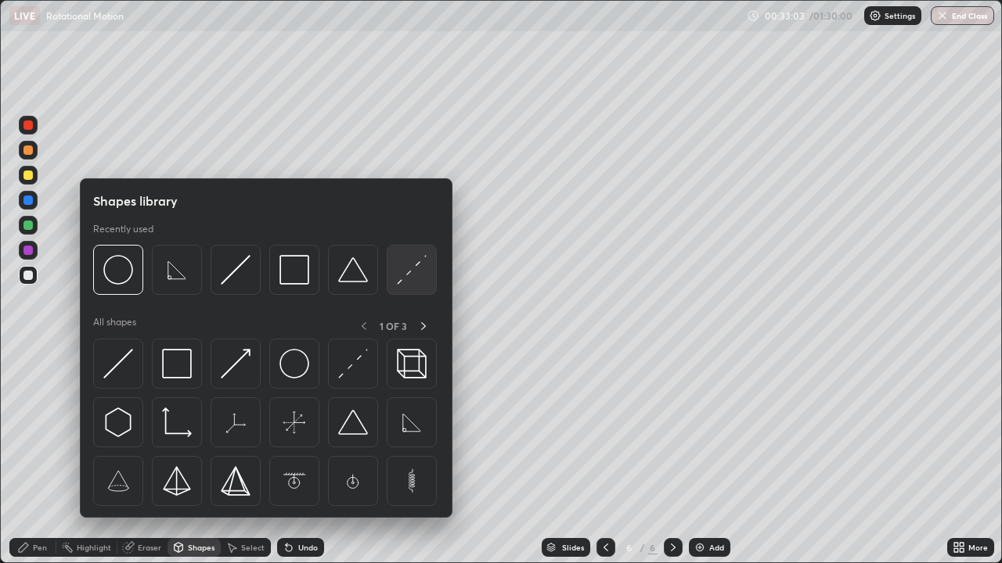
click at [407, 275] on img at bounding box center [412, 270] width 30 height 30
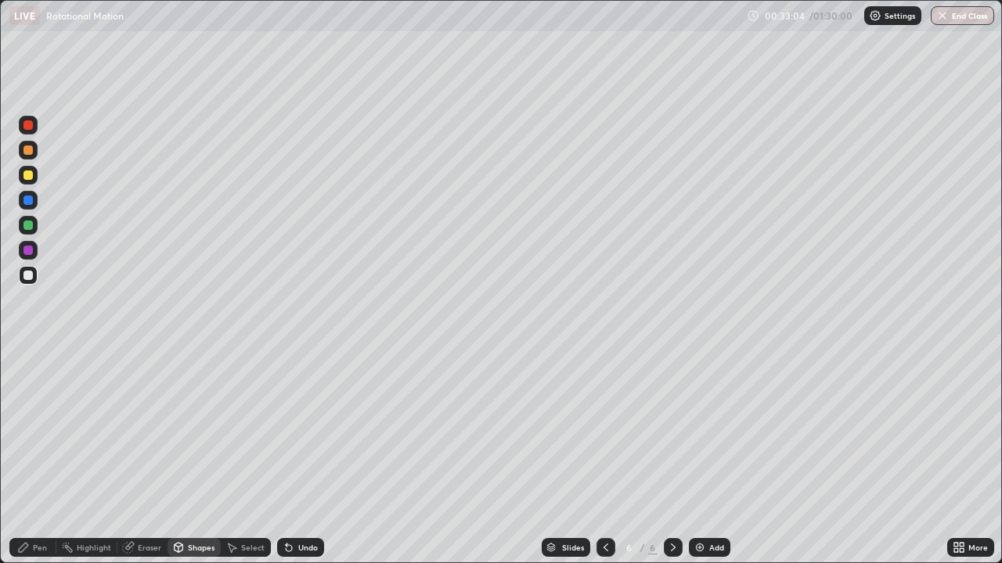
click at [31, 204] on div at bounding box center [27, 200] width 9 height 9
click at [301, 457] on div "Undo" at bounding box center [308, 548] width 20 height 8
click at [30, 147] on div at bounding box center [27, 150] width 9 height 9
click at [36, 457] on div "Pen" at bounding box center [40, 548] width 14 height 8
click at [31, 177] on div at bounding box center [27, 175] width 9 height 9
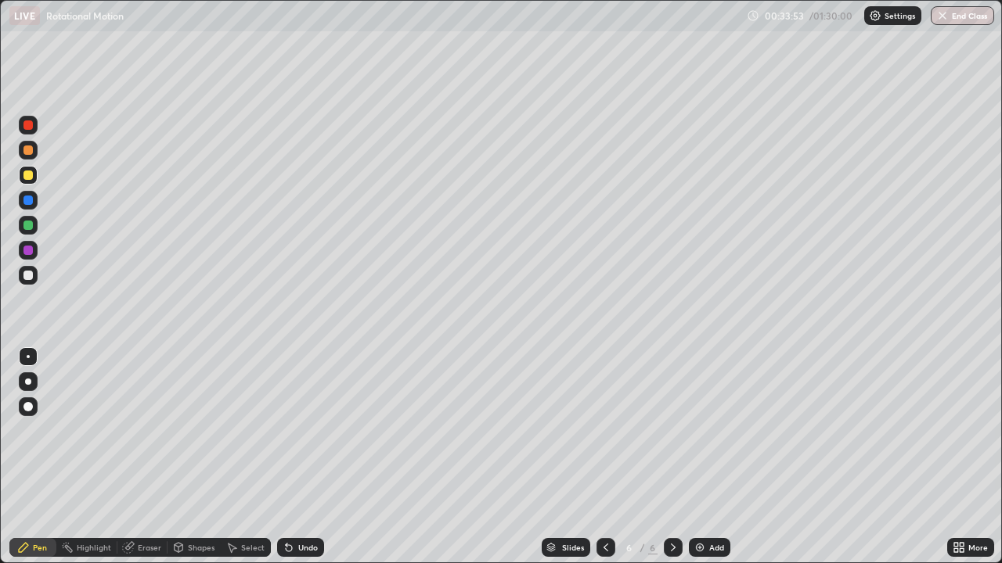
click at [27, 201] on div at bounding box center [27, 200] width 9 height 9
click at [303, 457] on div "Undo" at bounding box center [308, 548] width 20 height 8
click at [30, 228] on div at bounding box center [27, 225] width 9 height 9
click at [31, 247] on div at bounding box center [27, 250] width 9 height 9
click at [34, 231] on div at bounding box center [28, 225] width 19 height 19
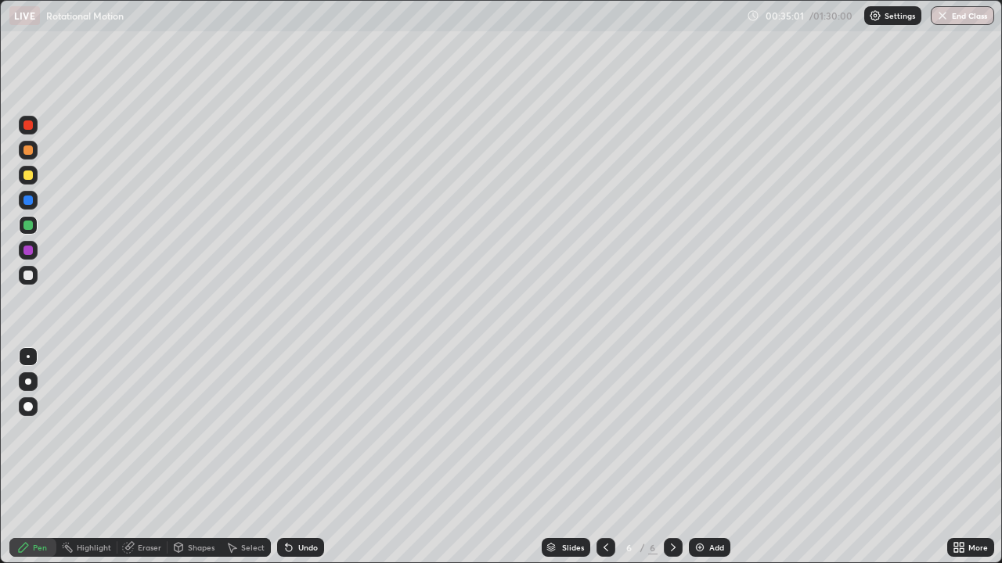
click at [29, 125] on div at bounding box center [27, 124] width 9 height 9
click at [28, 276] on div at bounding box center [27, 275] width 9 height 9
click at [310, 457] on div "Undo" at bounding box center [300, 547] width 47 height 19
click at [29, 276] on div at bounding box center [27, 275] width 9 height 9
click at [709, 457] on div "Add" at bounding box center [716, 548] width 15 height 8
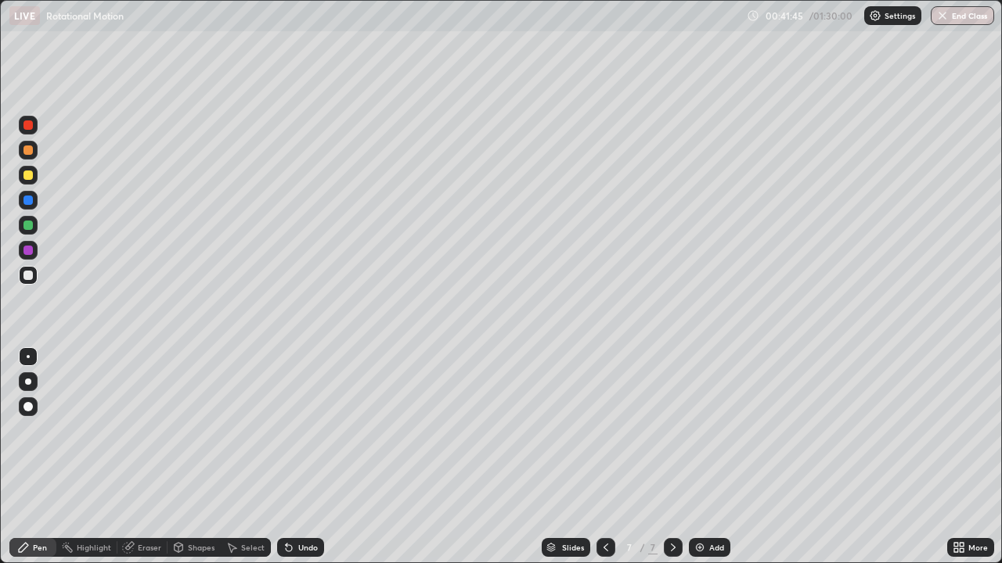
click at [201, 457] on div "Shapes" at bounding box center [201, 548] width 27 height 8
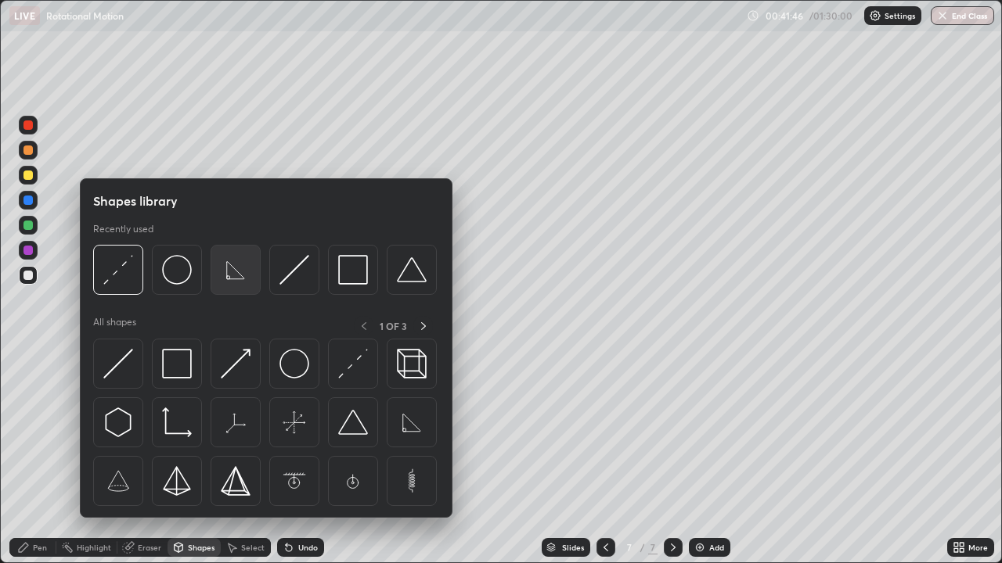
click at [236, 276] on img at bounding box center [236, 270] width 30 height 30
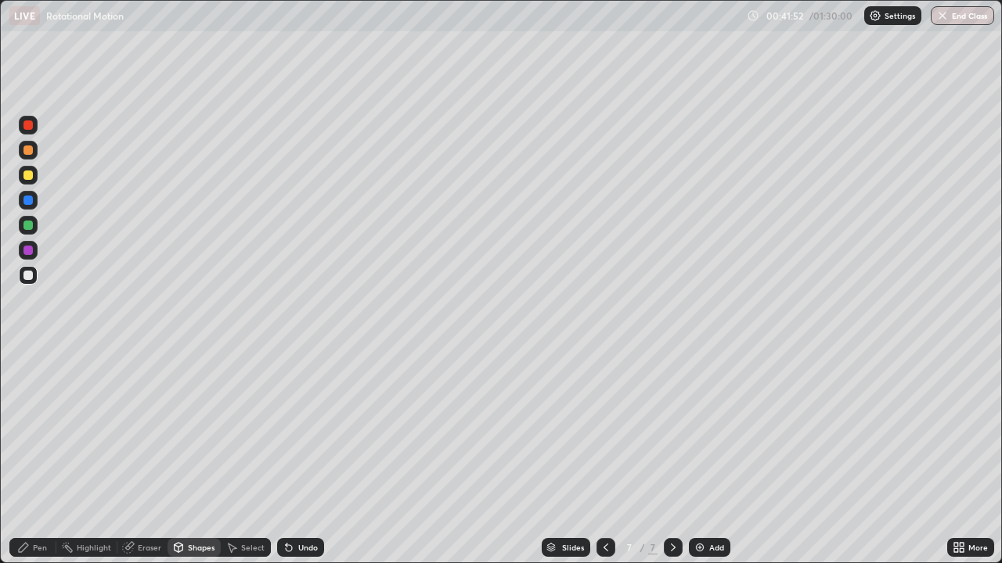
click at [196, 457] on div "Shapes" at bounding box center [201, 548] width 27 height 8
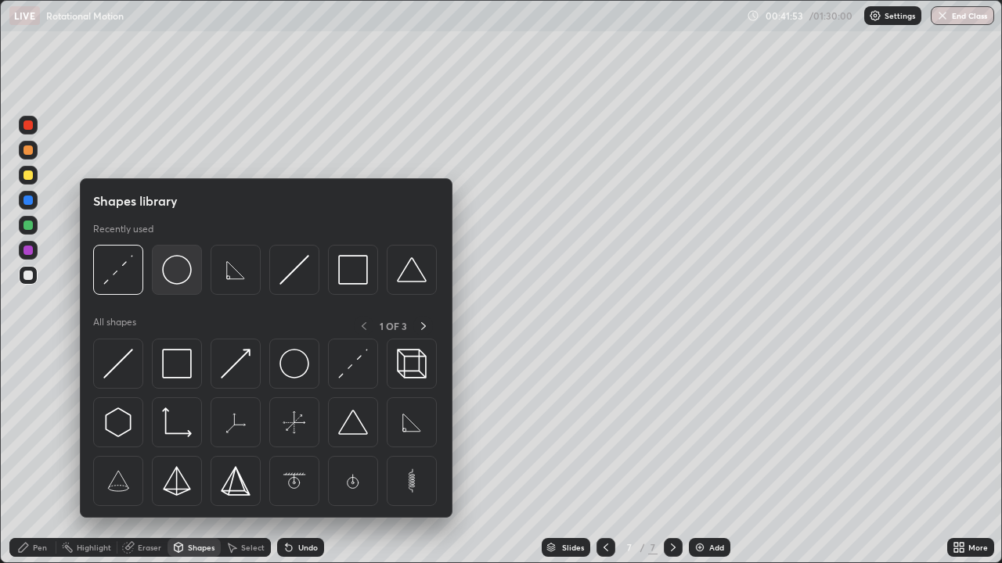
click at [182, 275] on img at bounding box center [177, 270] width 30 height 30
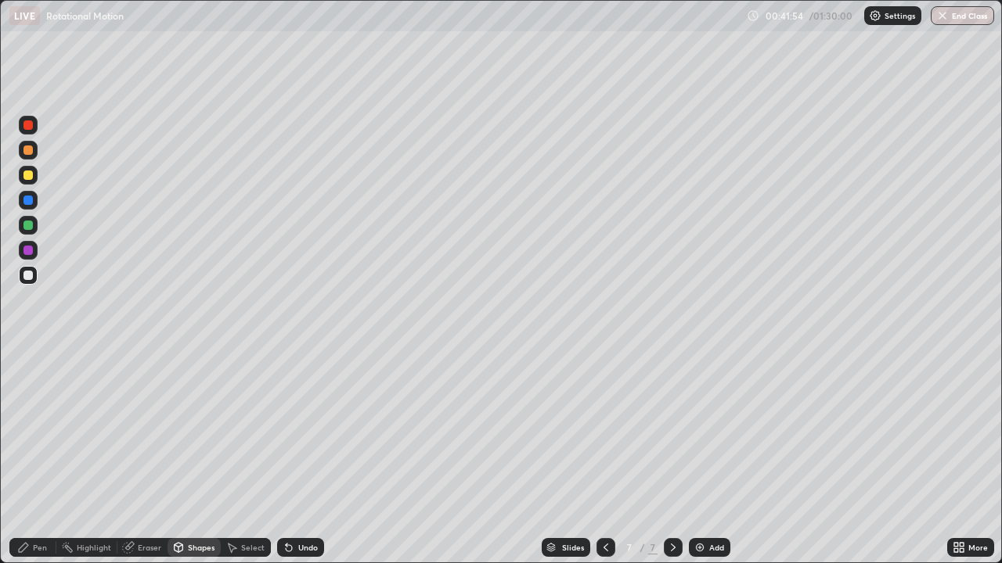
click at [31, 149] on div at bounding box center [27, 150] width 9 height 9
click at [38, 457] on div "Pen" at bounding box center [40, 548] width 14 height 8
click at [31, 276] on div at bounding box center [27, 275] width 9 height 9
click at [27, 201] on div at bounding box center [27, 200] width 9 height 9
click at [28, 128] on div at bounding box center [27, 124] width 9 height 9
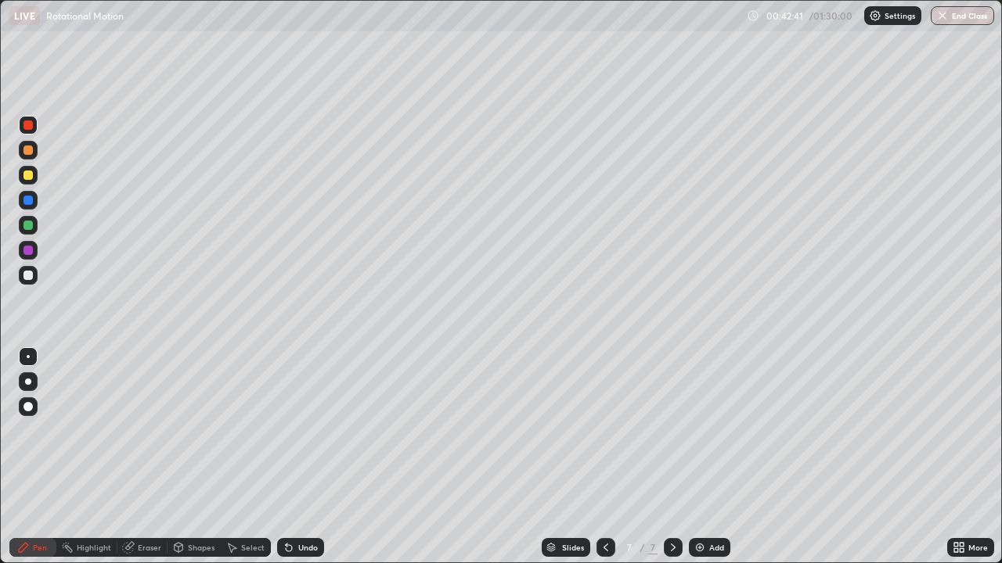
click at [28, 200] on div at bounding box center [27, 200] width 9 height 9
click at [27, 228] on div at bounding box center [27, 225] width 9 height 9
click at [27, 249] on div at bounding box center [27, 250] width 9 height 9
click at [30, 279] on div at bounding box center [27, 275] width 9 height 9
click at [671, 457] on icon at bounding box center [673, 548] width 5 height 8
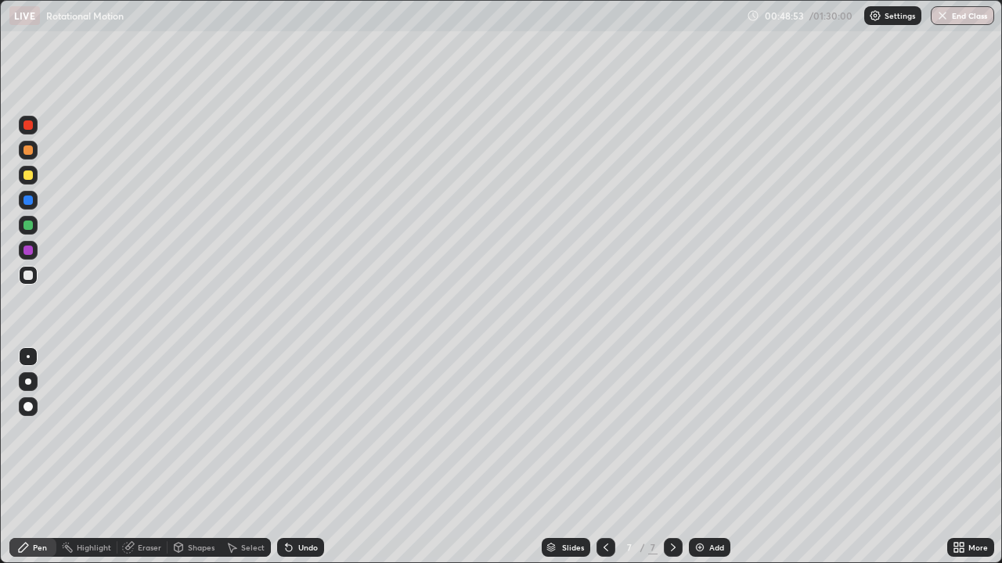
click at [701, 457] on img at bounding box center [699, 547] width 13 height 13
click at [196, 457] on div "Shapes" at bounding box center [201, 548] width 27 height 8
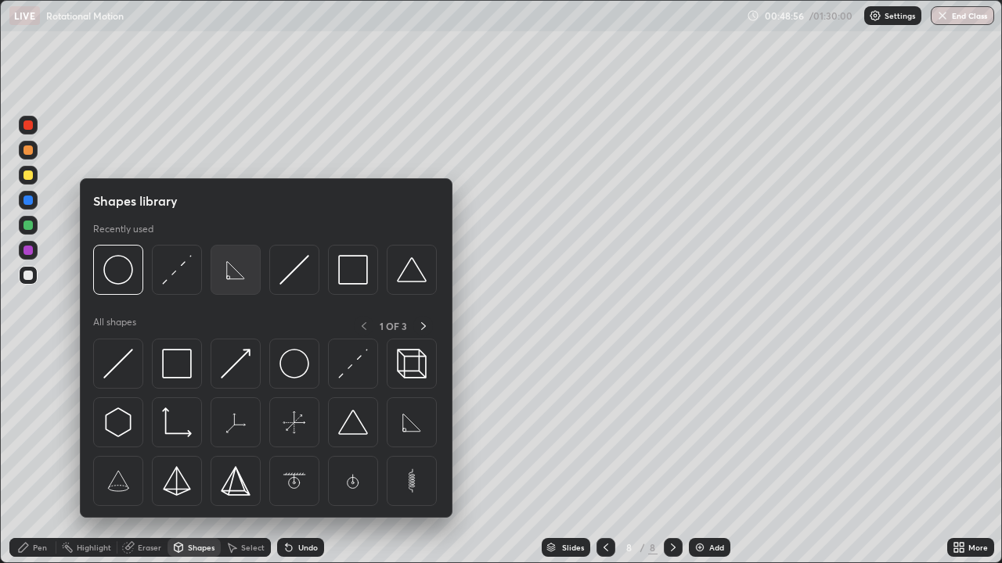
click at [240, 273] on img at bounding box center [236, 270] width 30 height 30
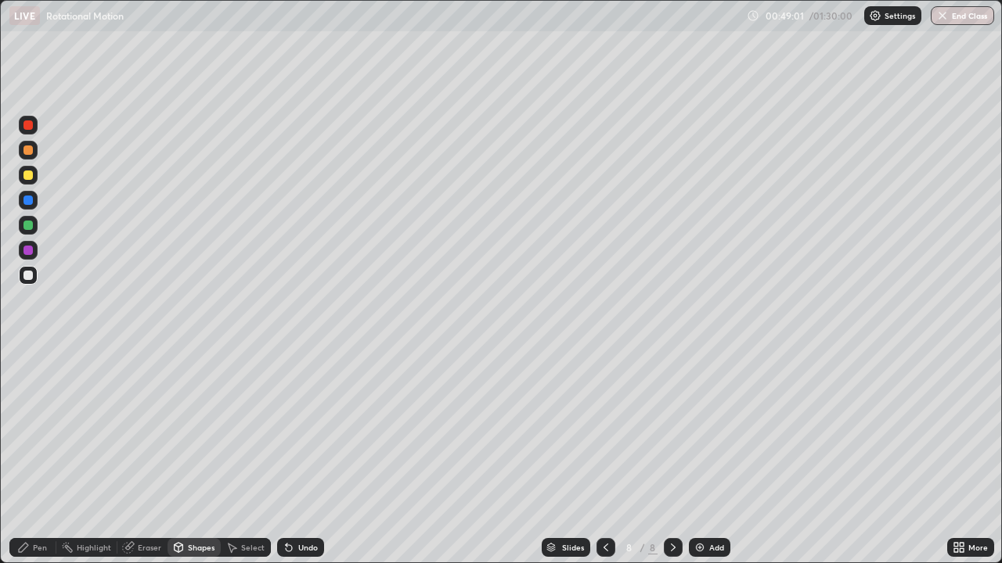
click at [36, 457] on div "Pen" at bounding box center [40, 548] width 14 height 8
click at [31, 199] on div at bounding box center [27, 200] width 9 height 9
click at [196, 457] on div "Shapes" at bounding box center [201, 548] width 27 height 8
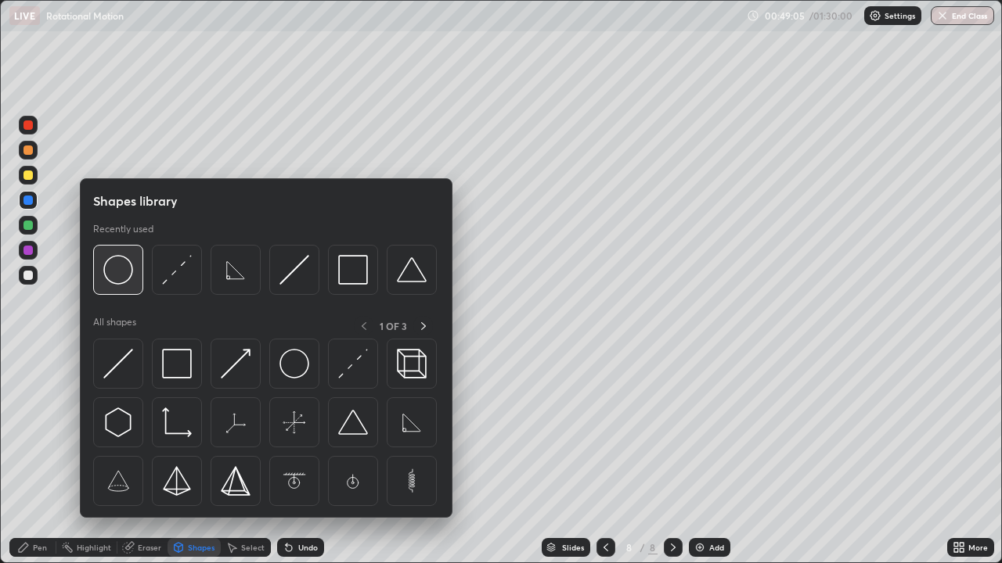
click at [124, 268] on img at bounding box center [118, 270] width 30 height 30
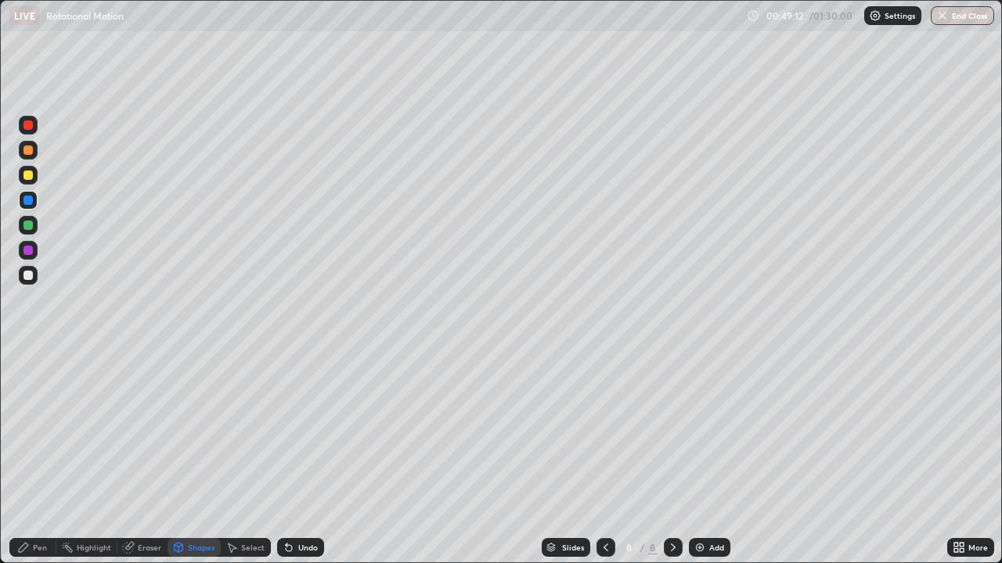
click at [293, 457] on div "Undo" at bounding box center [300, 547] width 47 height 19
click at [38, 457] on div "Pen" at bounding box center [40, 548] width 14 height 8
click at [26, 178] on div at bounding box center [27, 175] width 9 height 9
click at [24, 276] on div at bounding box center [27, 275] width 9 height 9
click at [31, 201] on div at bounding box center [27, 200] width 9 height 9
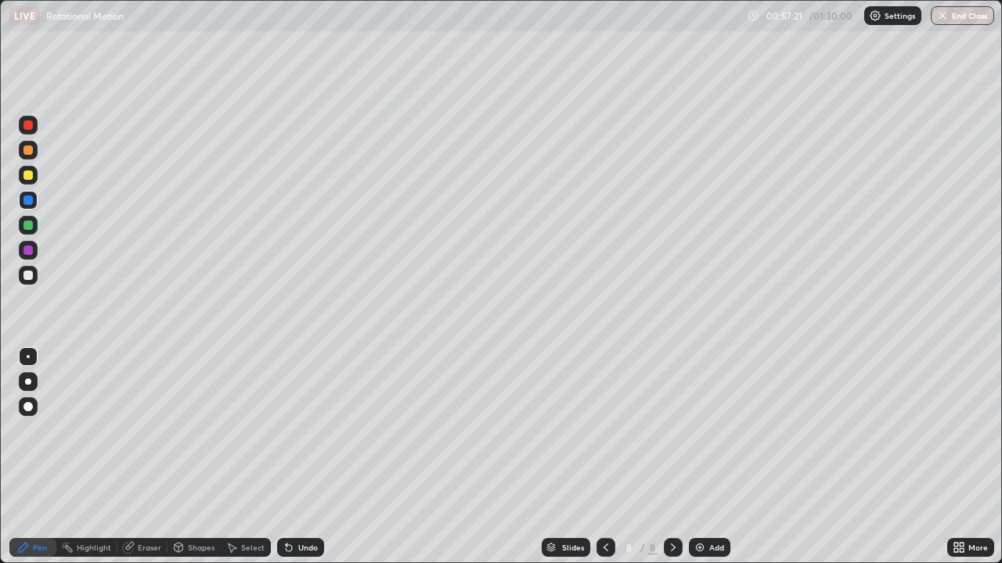
click at [707, 457] on div "Add" at bounding box center [709, 547] width 41 height 19
click at [37, 276] on div at bounding box center [28, 275] width 19 height 19
click at [705, 457] on div "Add" at bounding box center [709, 547] width 41 height 19
click at [34, 276] on div at bounding box center [28, 275] width 19 height 19
click at [28, 277] on div at bounding box center [27, 275] width 9 height 9
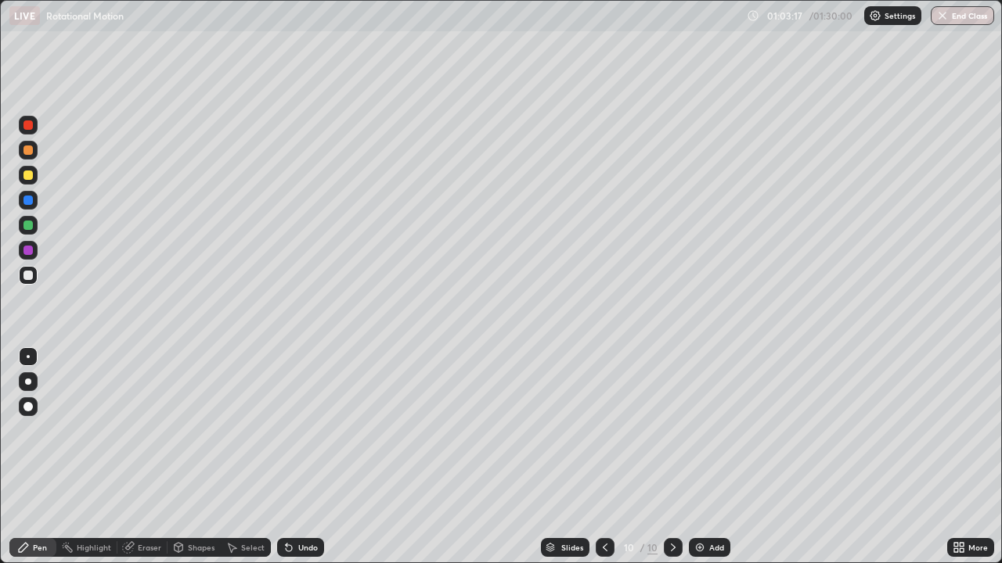
click at [209, 457] on div "Shapes" at bounding box center [201, 548] width 27 height 8
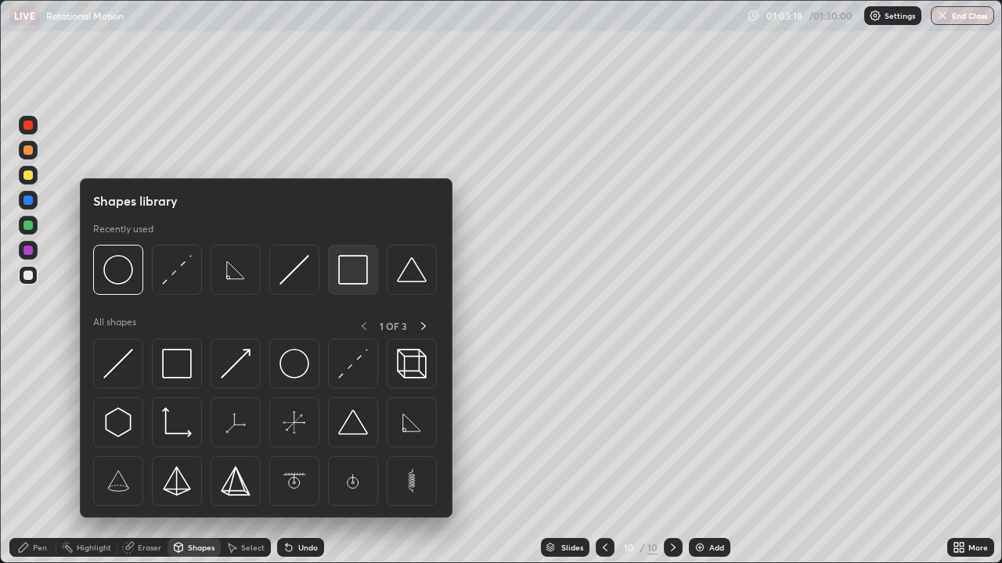
click at [354, 273] on img at bounding box center [353, 270] width 30 height 30
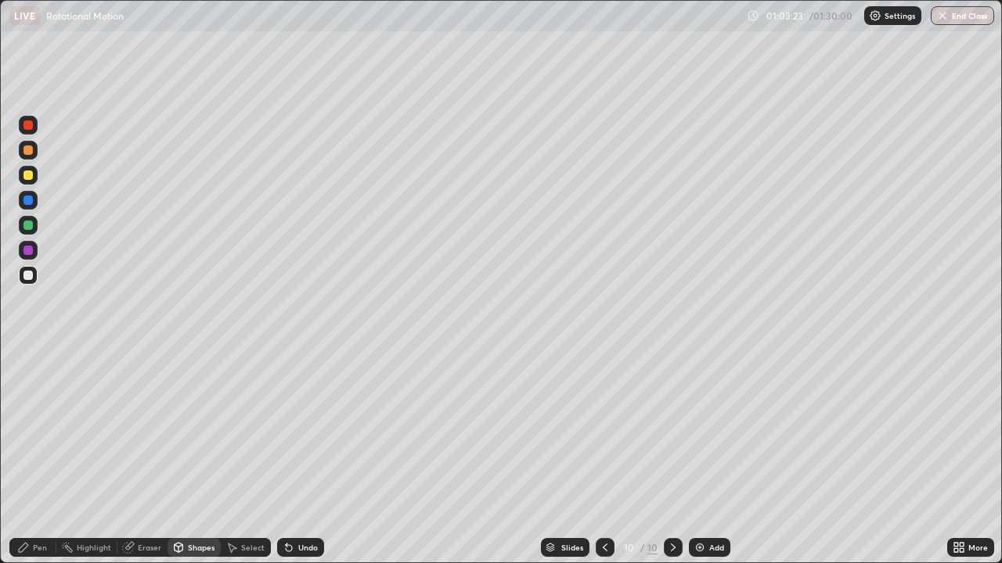
click at [30, 202] on div at bounding box center [27, 200] width 9 height 9
click at [32, 457] on div "Pen" at bounding box center [32, 547] width 47 height 19
click at [26, 128] on div at bounding box center [27, 124] width 9 height 9
click at [28, 151] on div at bounding box center [27, 150] width 9 height 9
click at [32, 251] on div at bounding box center [27, 250] width 9 height 9
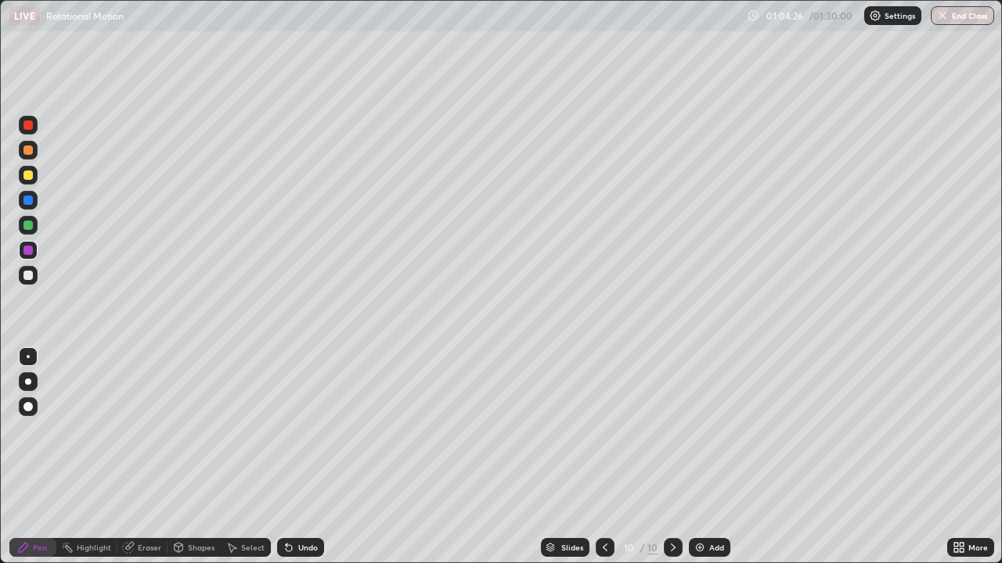
click at [28, 272] on div at bounding box center [27, 275] width 9 height 9
click at [31, 126] on div at bounding box center [27, 124] width 9 height 9
click at [671, 457] on icon at bounding box center [673, 548] width 5 height 8
click at [707, 457] on div "Add" at bounding box center [709, 547] width 41 height 19
click at [190, 457] on div "Shapes" at bounding box center [201, 548] width 27 height 8
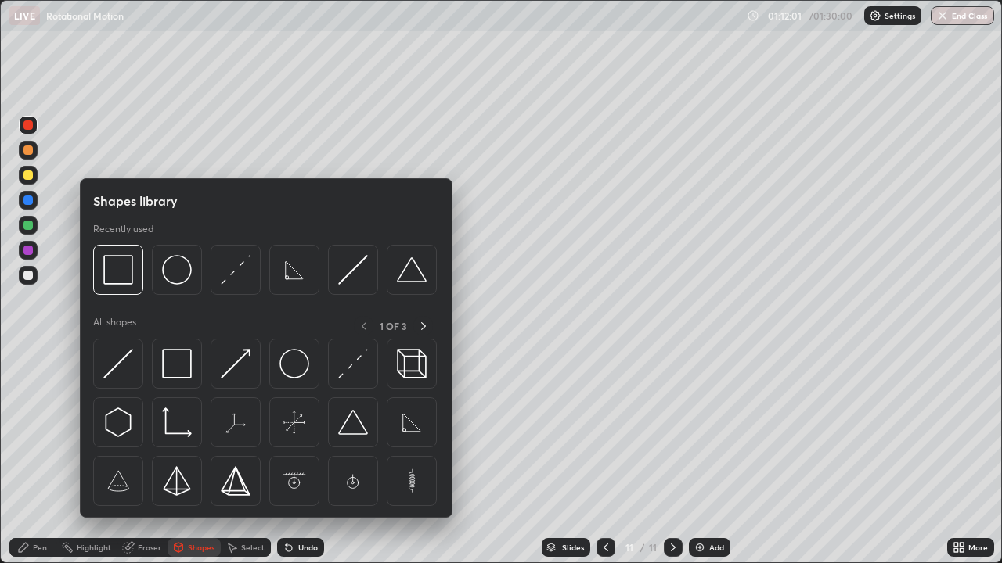
click at [29, 278] on div at bounding box center [27, 275] width 9 height 9
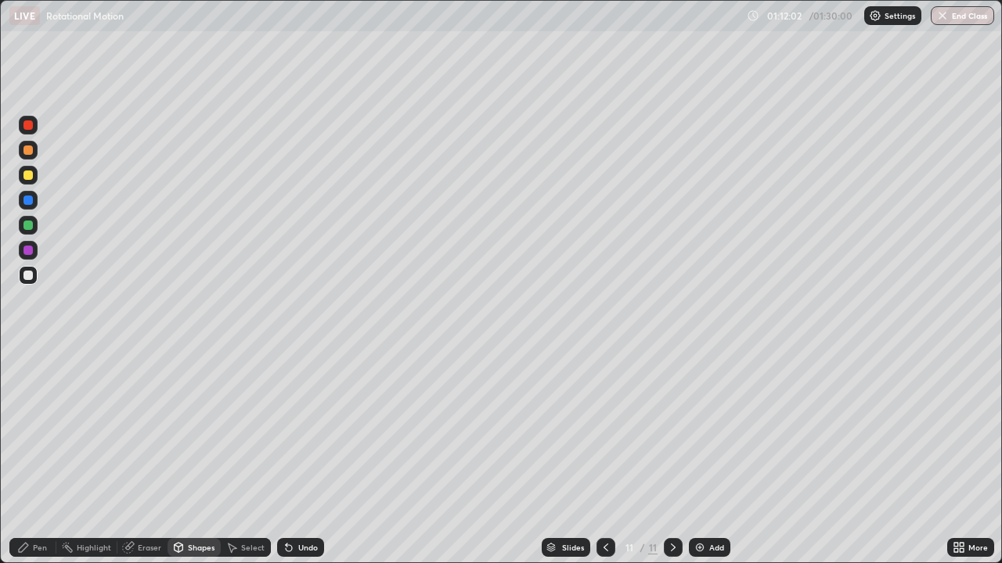
click at [196, 457] on div "Shapes" at bounding box center [201, 548] width 27 height 8
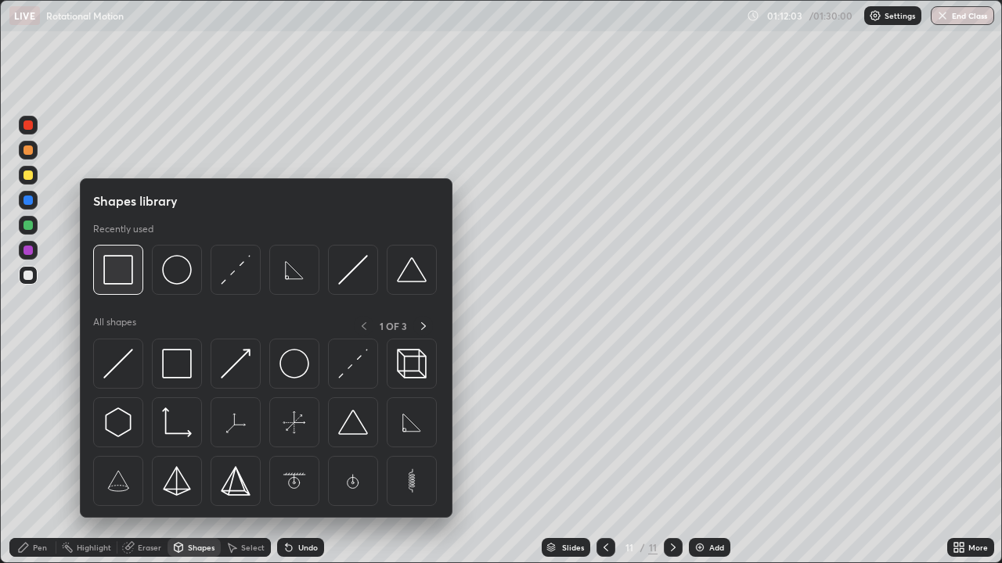
click at [123, 271] on img at bounding box center [118, 270] width 30 height 30
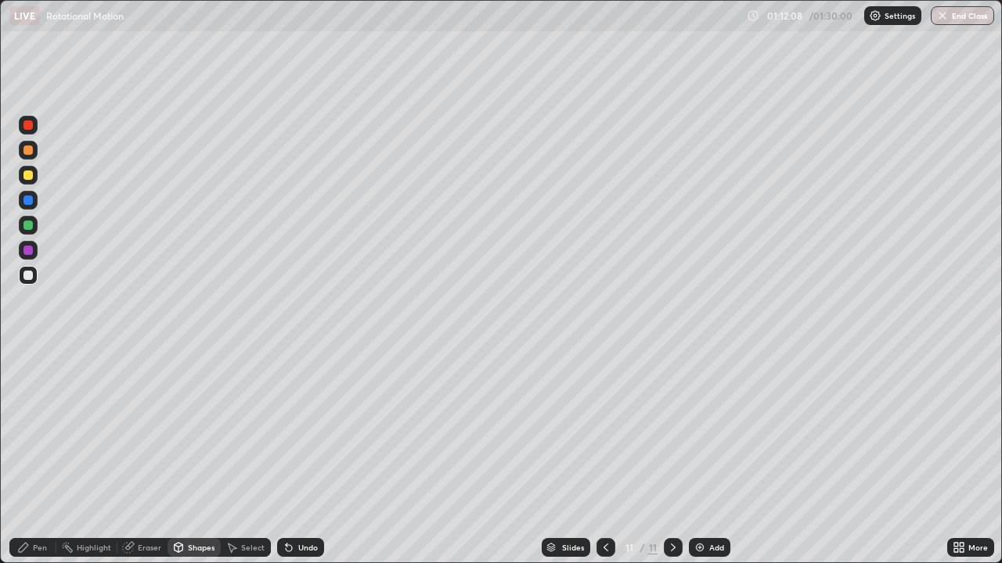
click at [191, 457] on div "Shapes" at bounding box center [201, 548] width 27 height 8
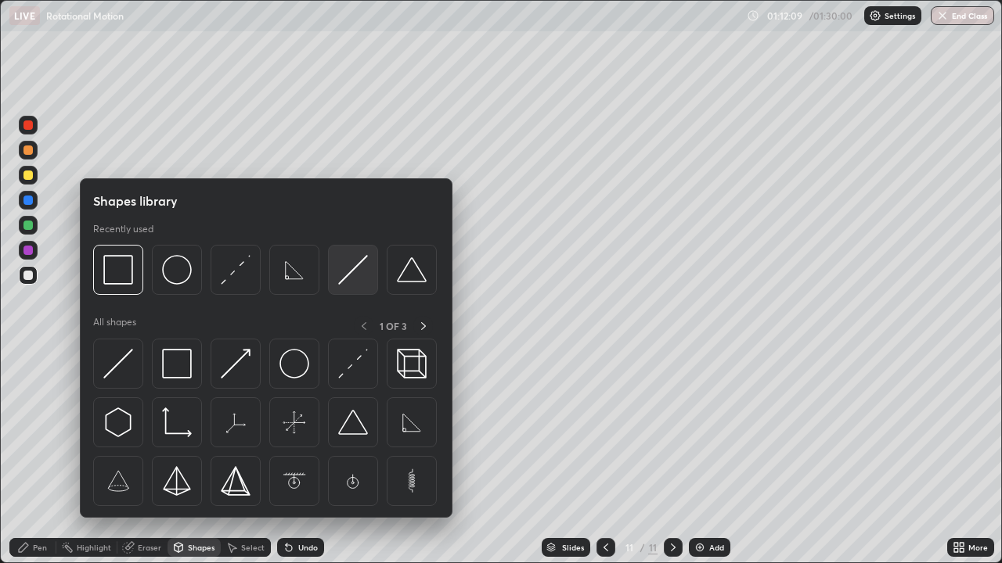
click at [345, 272] on img at bounding box center [353, 270] width 30 height 30
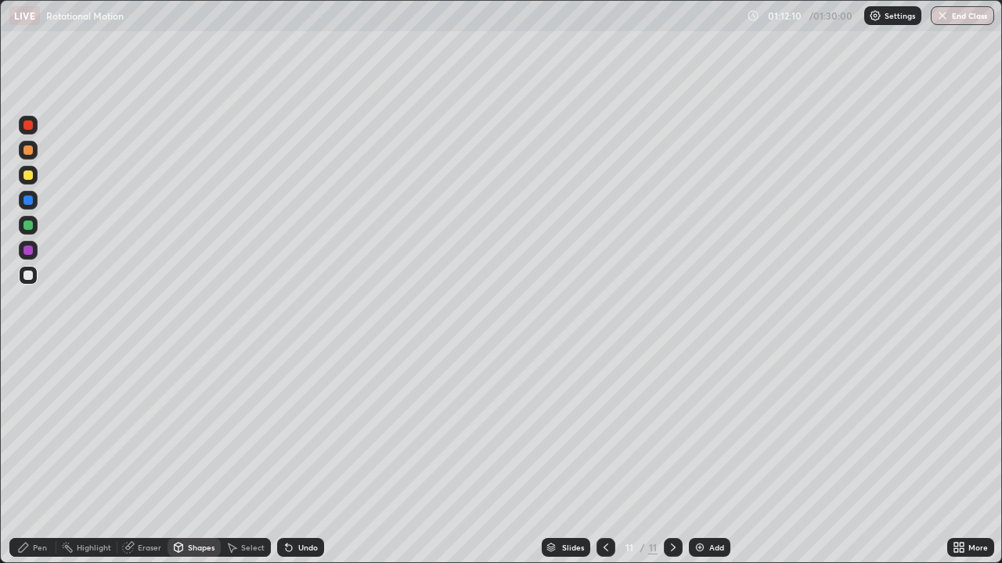
click at [27, 204] on div at bounding box center [27, 200] width 9 height 9
click at [300, 457] on div "Undo" at bounding box center [308, 548] width 20 height 8
click at [22, 457] on div "Pen" at bounding box center [32, 547] width 47 height 19
click at [29, 153] on div at bounding box center [27, 150] width 9 height 9
click at [29, 177] on div at bounding box center [27, 175] width 9 height 9
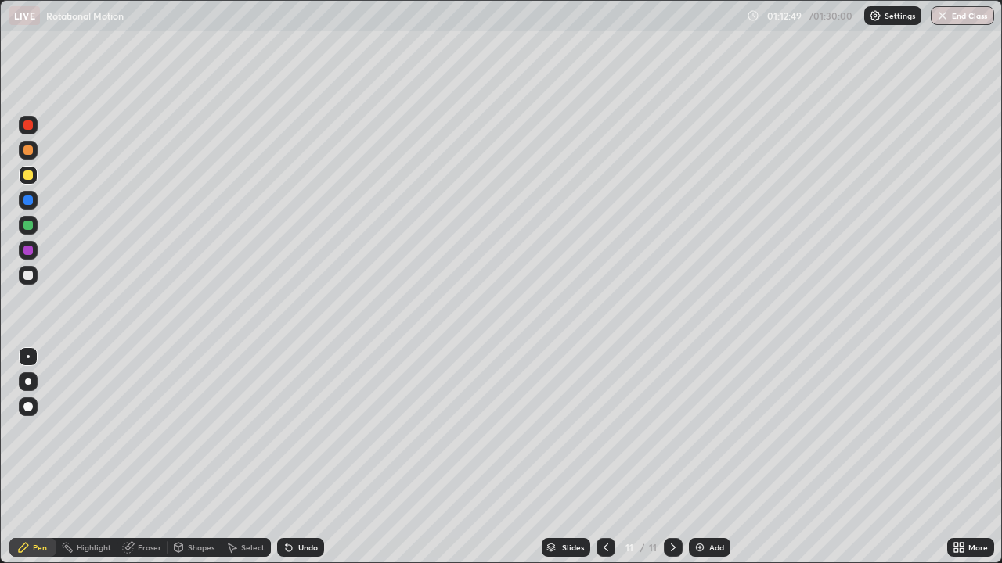
click at [27, 152] on div at bounding box center [27, 150] width 9 height 9
click at [29, 128] on div at bounding box center [27, 124] width 9 height 9
click at [27, 276] on div at bounding box center [27, 275] width 9 height 9
click at [27, 152] on div at bounding box center [27, 150] width 9 height 9
click at [29, 252] on div at bounding box center [27, 250] width 9 height 9
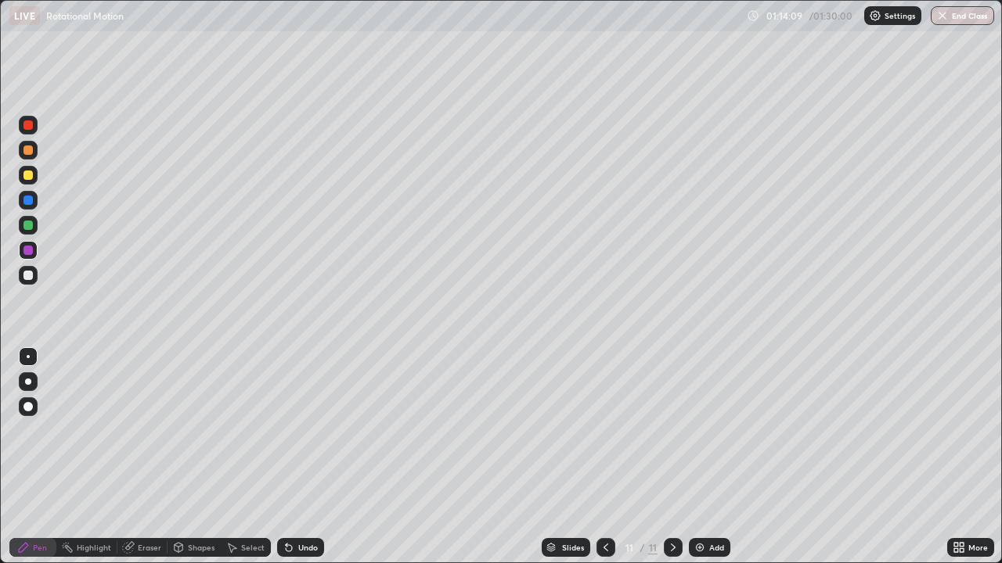
click at [300, 457] on div "Undo" at bounding box center [308, 548] width 20 height 8
click at [303, 457] on div "Undo" at bounding box center [308, 548] width 20 height 8
click at [28, 275] on div at bounding box center [27, 275] width 9 height 9
click at [31, 282] on div at bounding box center [28, 275] width 19 height 19
click at [669, 457] on icon at bounding box center [673, 547] width 13 height 13
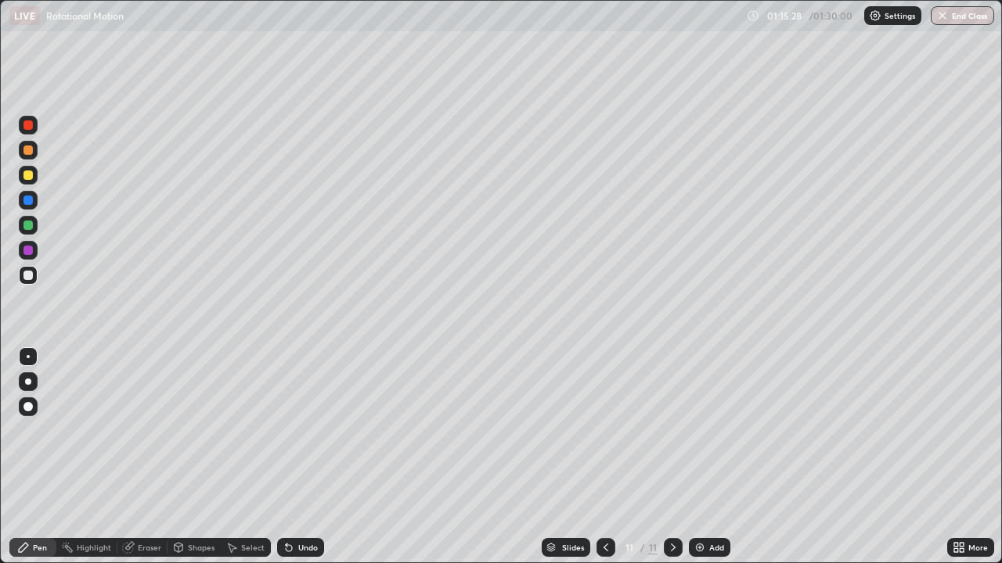
click at [701, 457] on img at bounding box center [699, 547] width 13 height 13
click at [198, 457] on div "Shapes" at bounding box center [201, 548] width 27 height 8
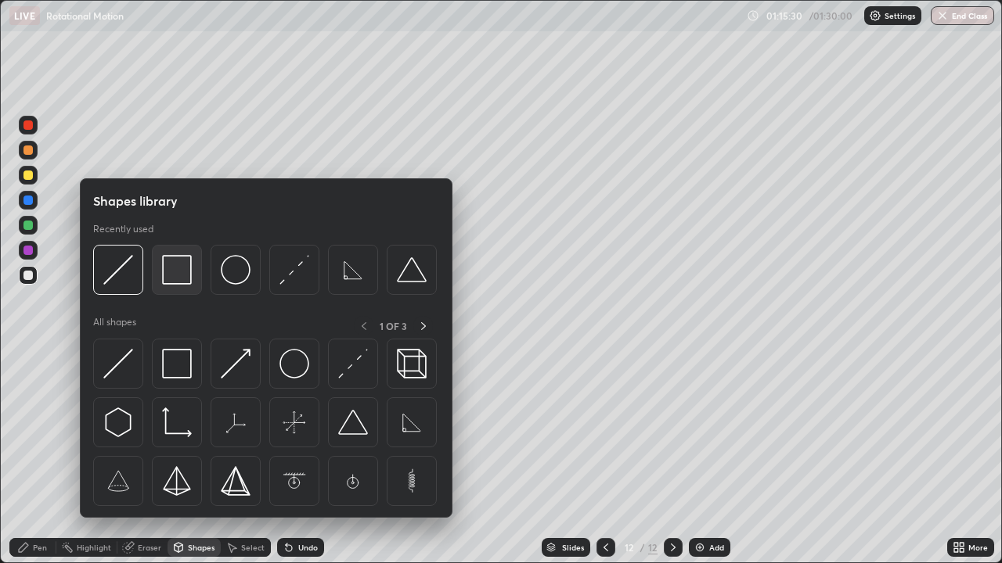
click at [178, 276] on img at bounding box center [177, 270] width 30 height 30
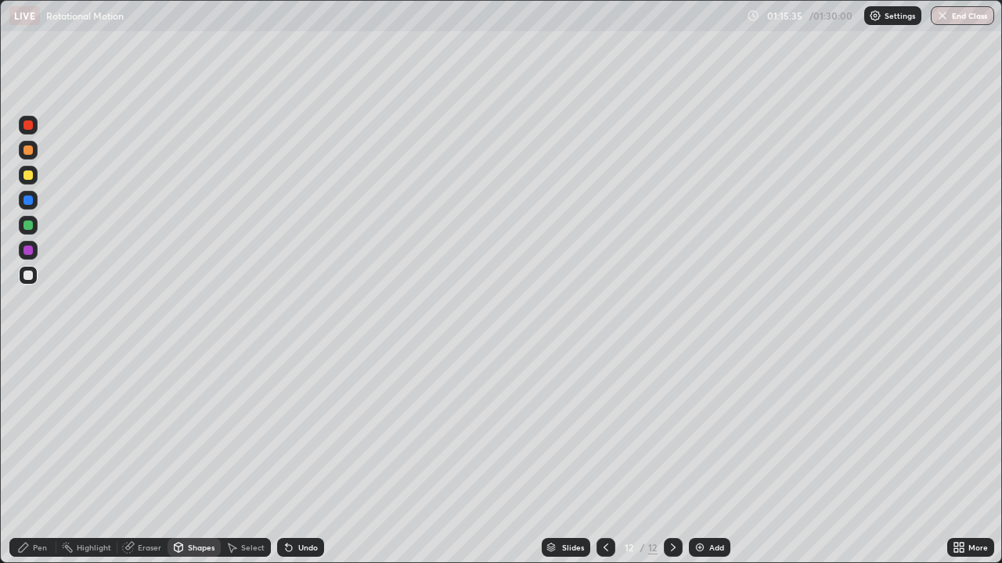
click at [296, 457] on div "Undo" at bounding box center [300, 547] width 47 height 19
click at [27, 275] on div at bounding box center [27, 275] width 9 height 9
click at [40, 457] on div "Pen" at bounding box center [40, 548] width 14 height 8
click at [30, 177] on div at bounding box center [27, 175] width 9 height 9
click at [32, 202] on div at bounding box center [27, 200] width 9 height 9
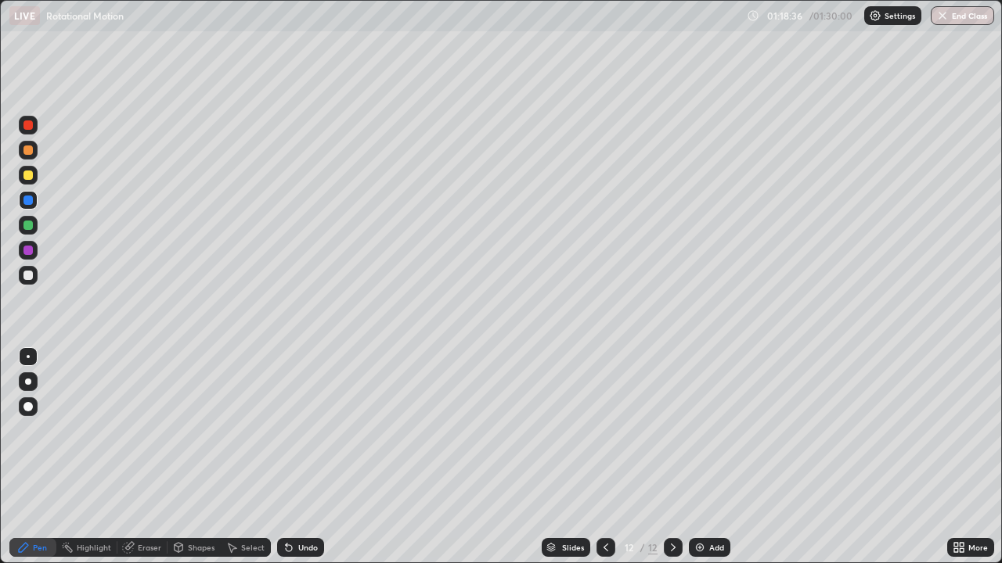
click at [32, 153] on div at bounding box center [27, 150] width 9 height 9
click at [30, 128] on div at bounding box center [27, 124] width 9 height 9
click at [24, 202] on div at bounding box center [27, 200] width 9 height 9
click at [710, 457] on div "Add" at bounding box center [716, 548] width 15 height 8
click at [210, 457] on div "Shapes" at bounding box center [201, 548] width 27 height 8
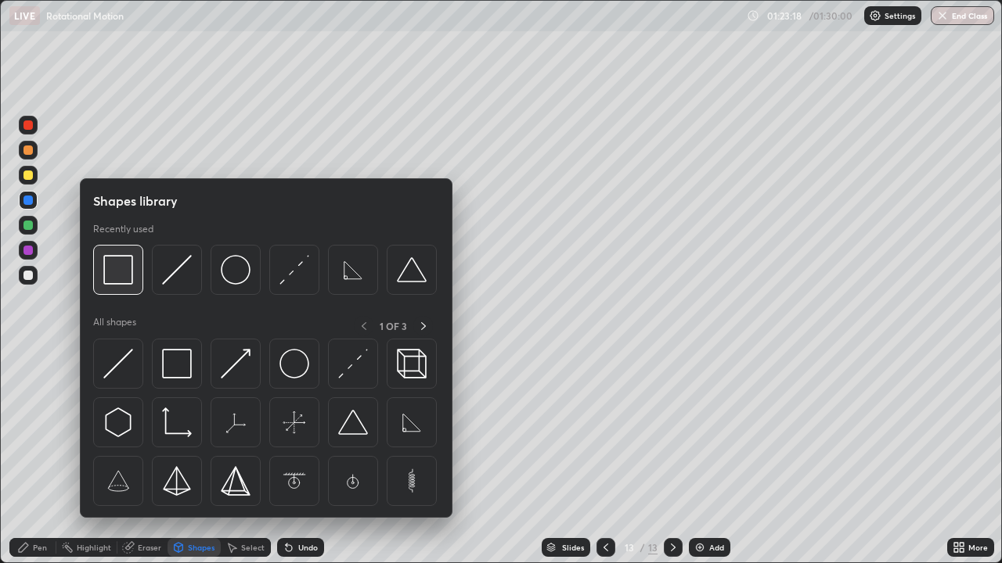
click at [125, 279] on img at bounding box center [118, 270] width 30 height 30
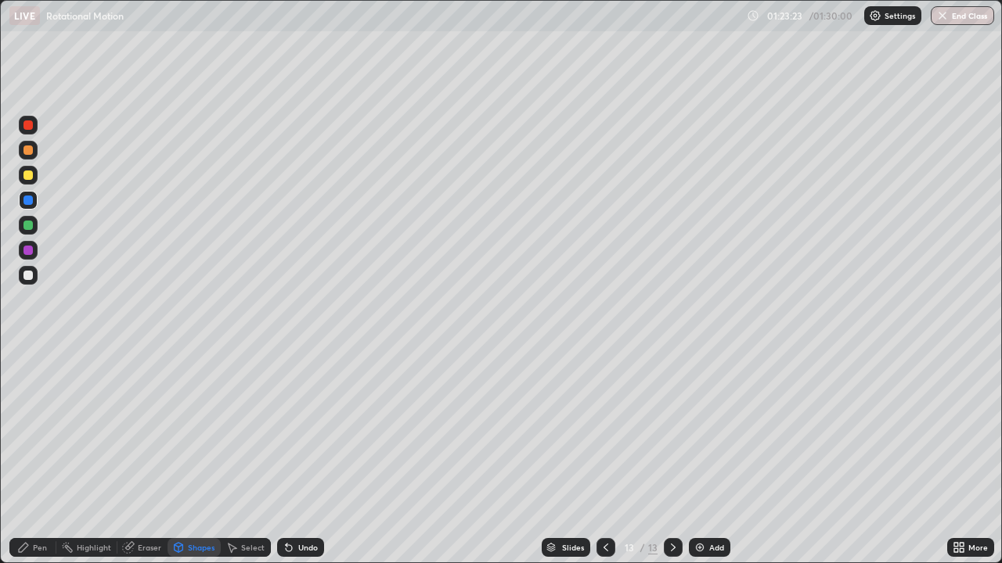
click at [31, 279] on div at bounding box center [27, 275] width 9 height 9
click at [41, 457] on div "Pen" at bounding box center [32, 547] width 47 height 19
click at [26, 175] on div at bounding box center [27, 175] width 9 height 9
click at [145, 457] on div "Eraser" at bounding box center [149, 548] width 23 height 8
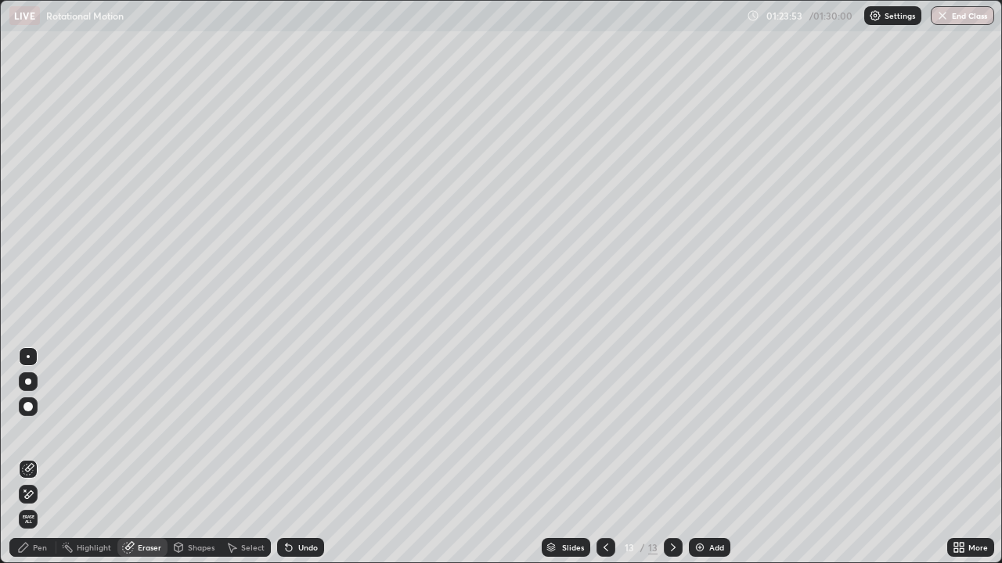
click at [43, 457] on div "Pen" at bounding box center [32, 547] width 47 height 19
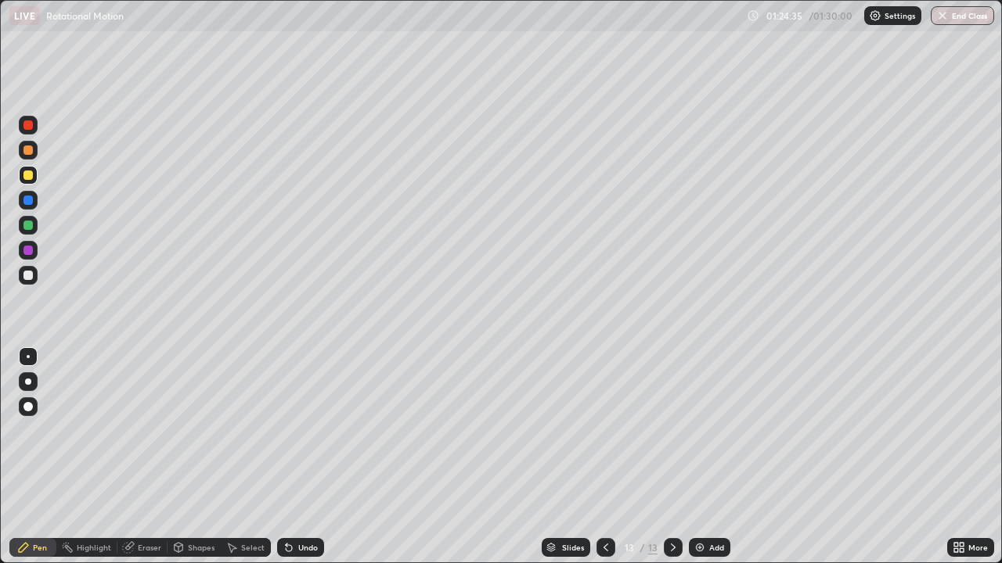
click at [32, 128] on div at bounding box center [27, 124] width 9 height 9
click at [31, 176] on div at bounding box center [27, 175] width 9 height 9
click at [967, 20] on button "End Class" at bounding box center [963, 15] width 62 height 19
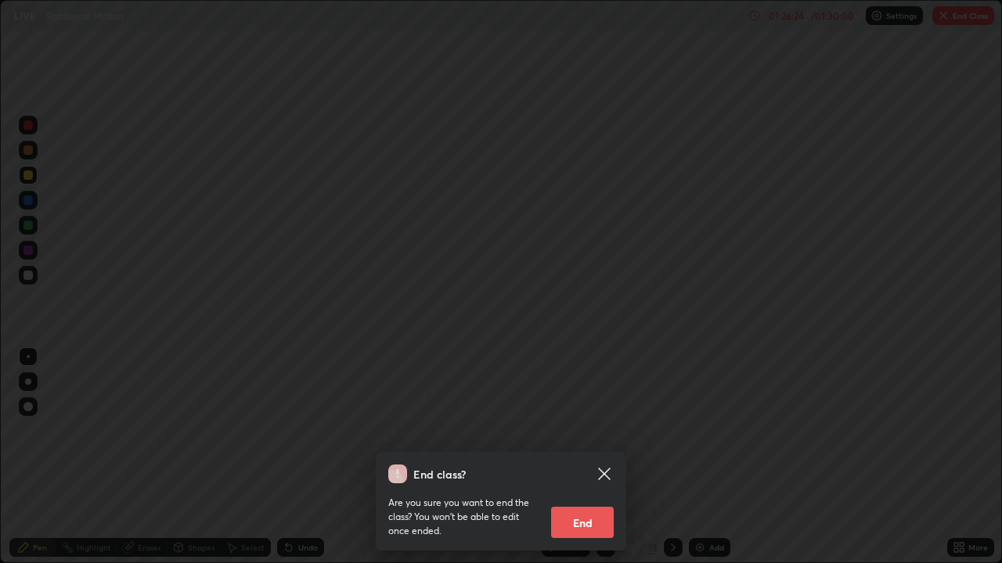
click at [589, 457] on button "End" at bounding box center [582, 522] width 63 height 31
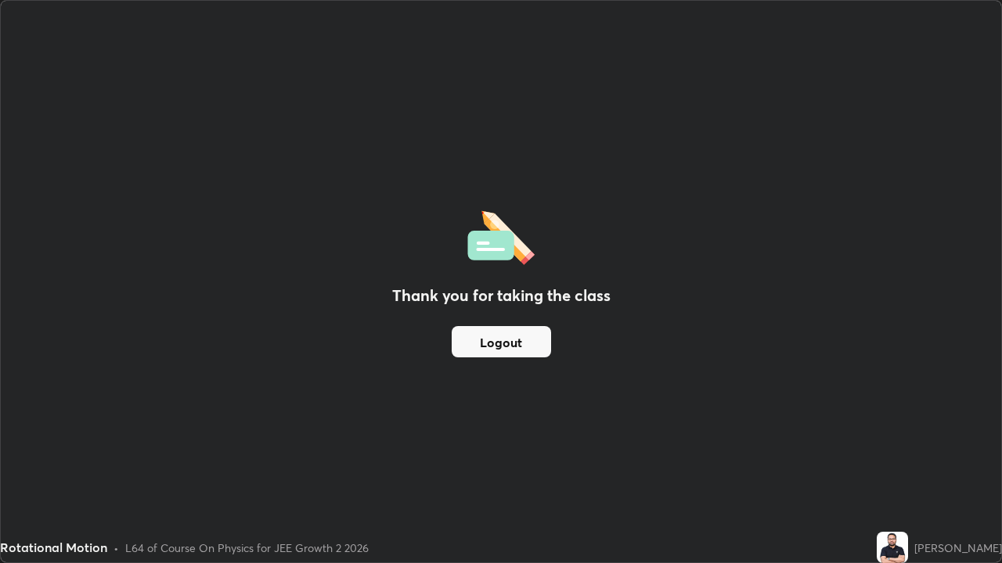
click at [531, 340] on button "Logout" at bounding box center [500, 341] width 99 height 31
